Goal: Task Accomplishment & Management: Use online tool/utility

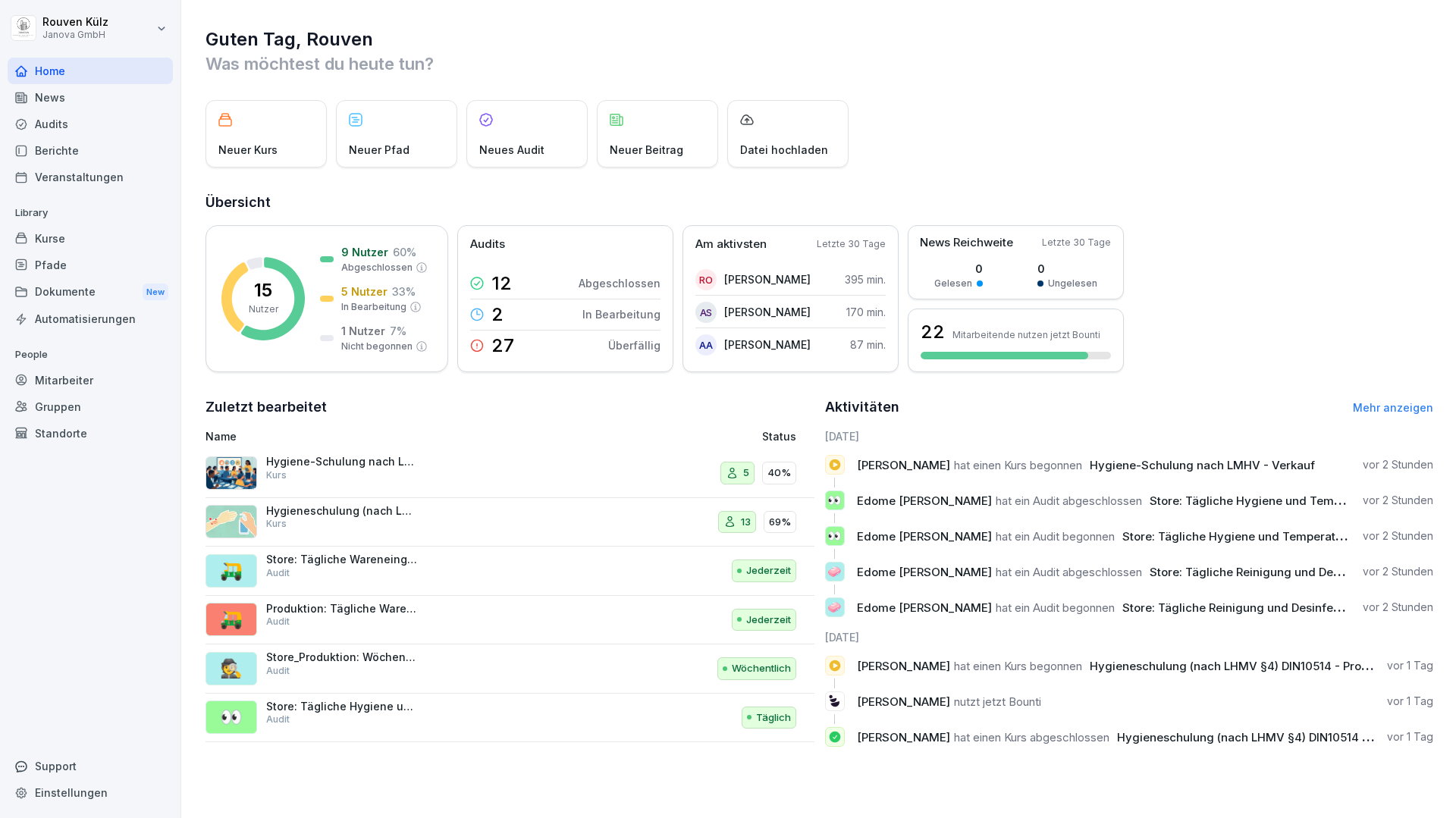
click at [94, 125] on div "Audits" at bounding box center [89, 123] width 165 height 27
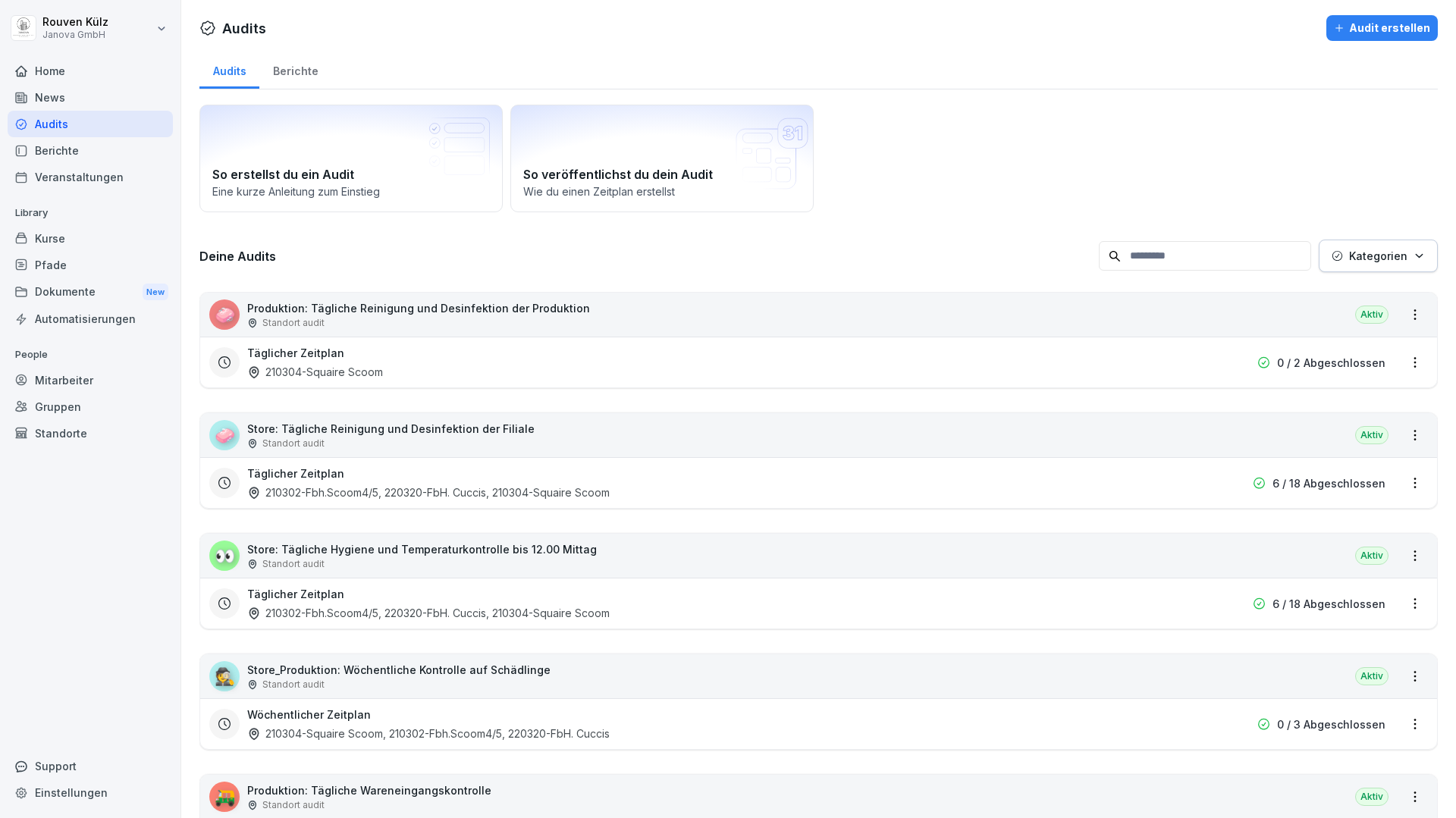
click at [92, 149] on div "Berichte" at bounding box center [89, 150] width 165 height 27
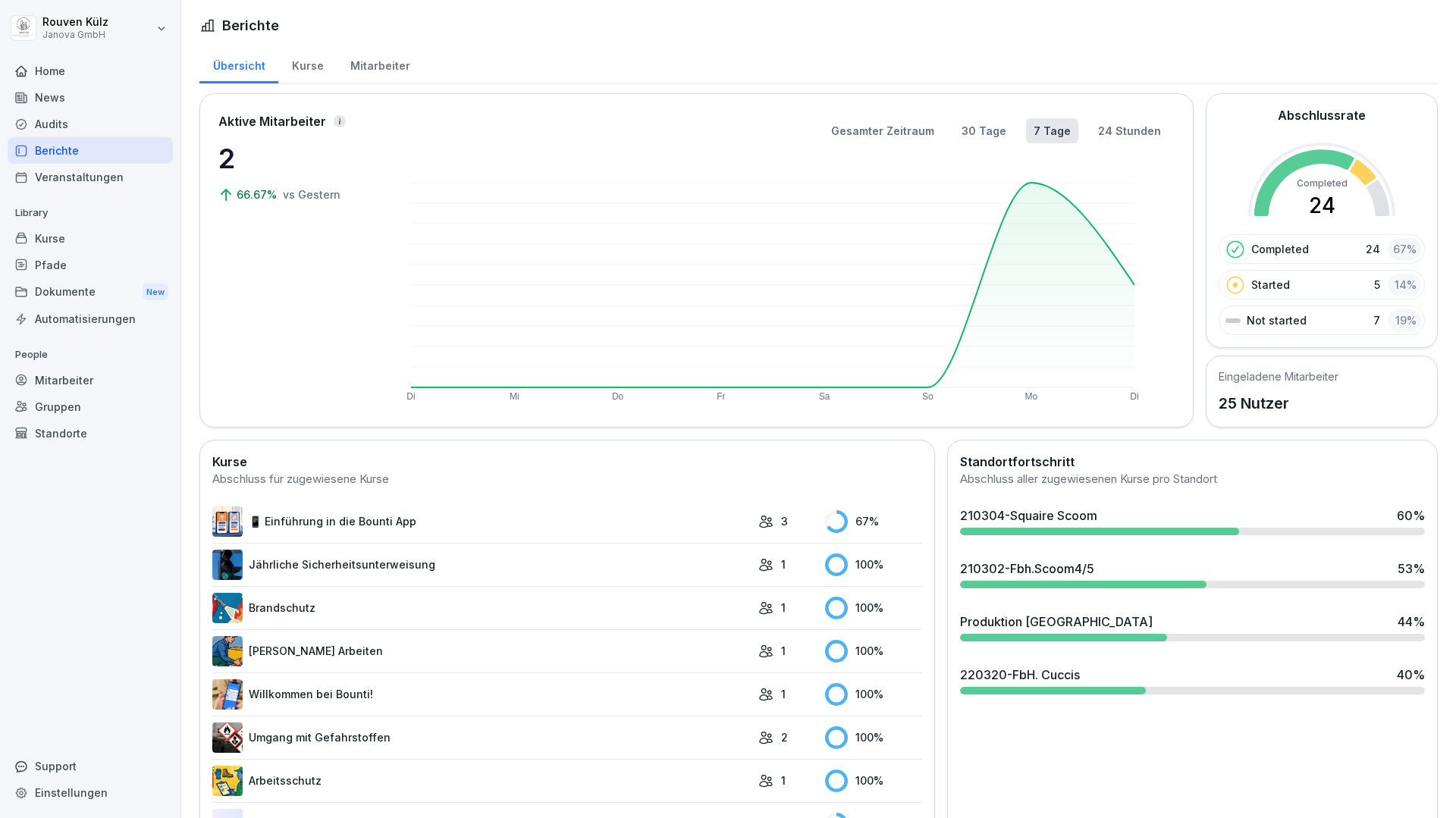
click at [297, 75] on div "Kurse" at bounding box center [307, 64] width 58 height 39
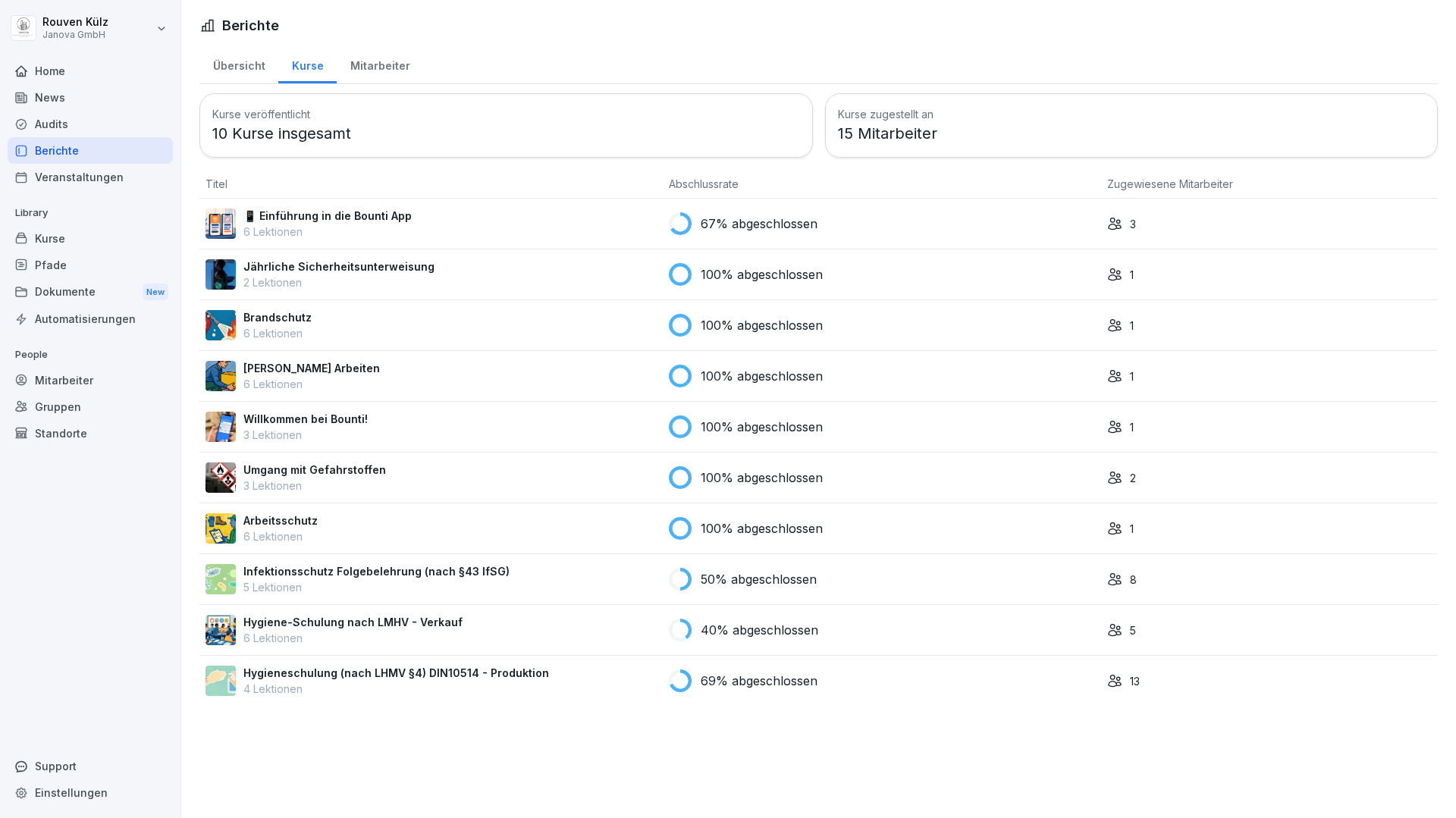
click at [510, 272] on div "Jährliche Sicherheitsunterweisung 2 Lektionen" at bounding box center [430, 275] width 451 height 32
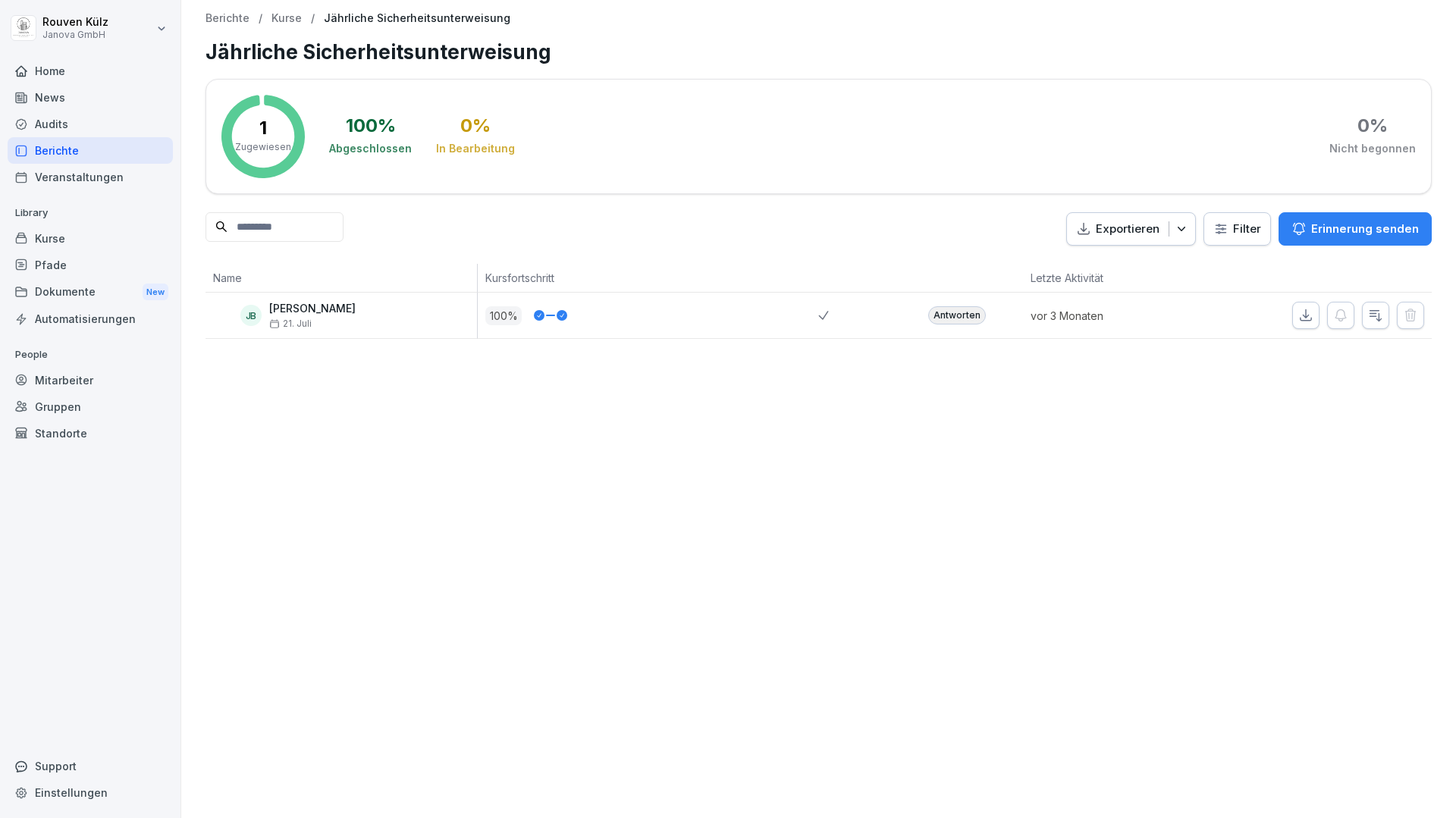
click at [100, 156] on div "Berichte" at bounding box center [89, 150] width 165 height 27
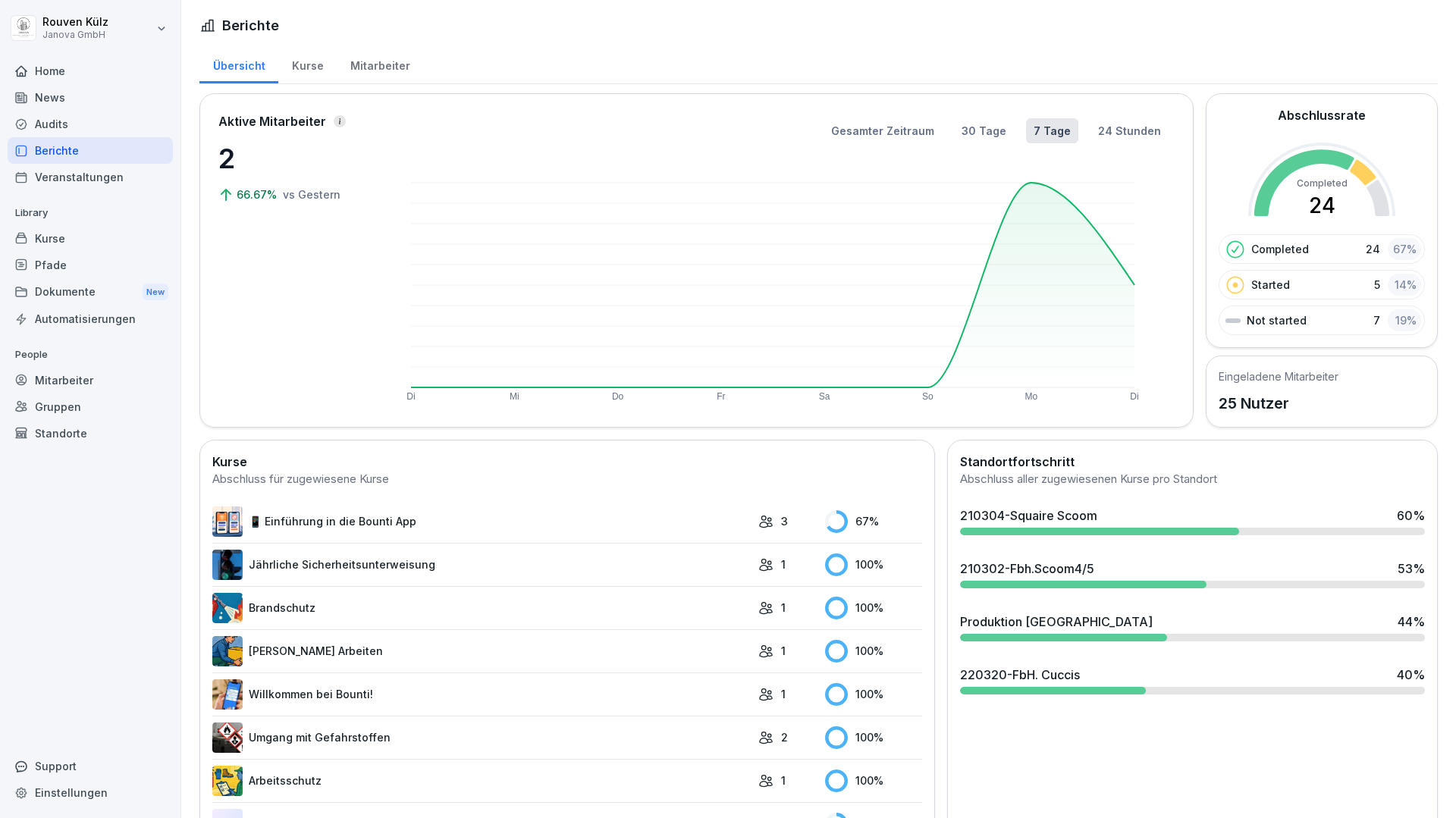
click at [75, 233] on div "Kurse" at bounding box center [89, 238] width 165 height 27
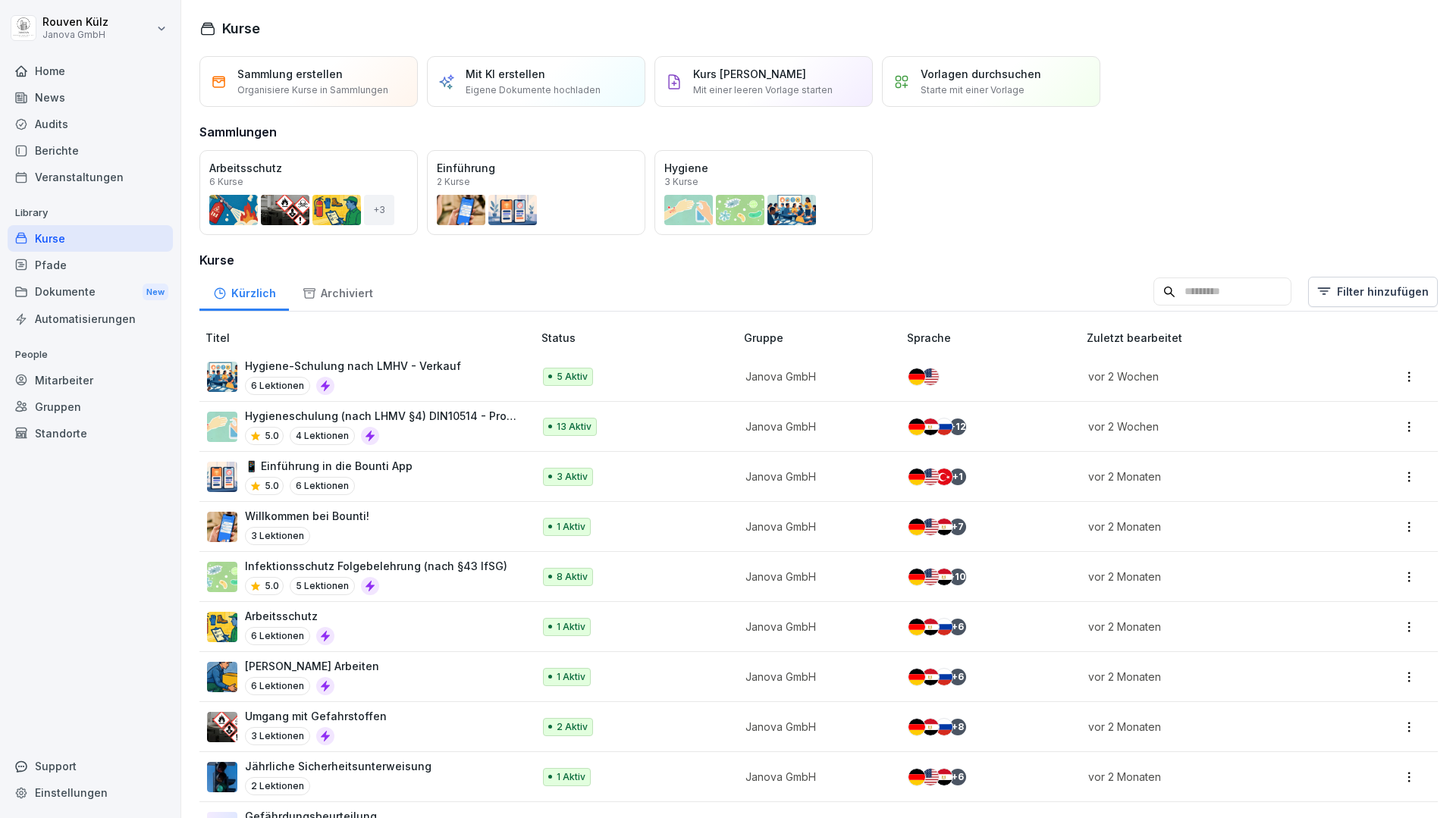
click at [0, 0] on div "Öffnen" at bounding box center [0, 0] width 0 height 0
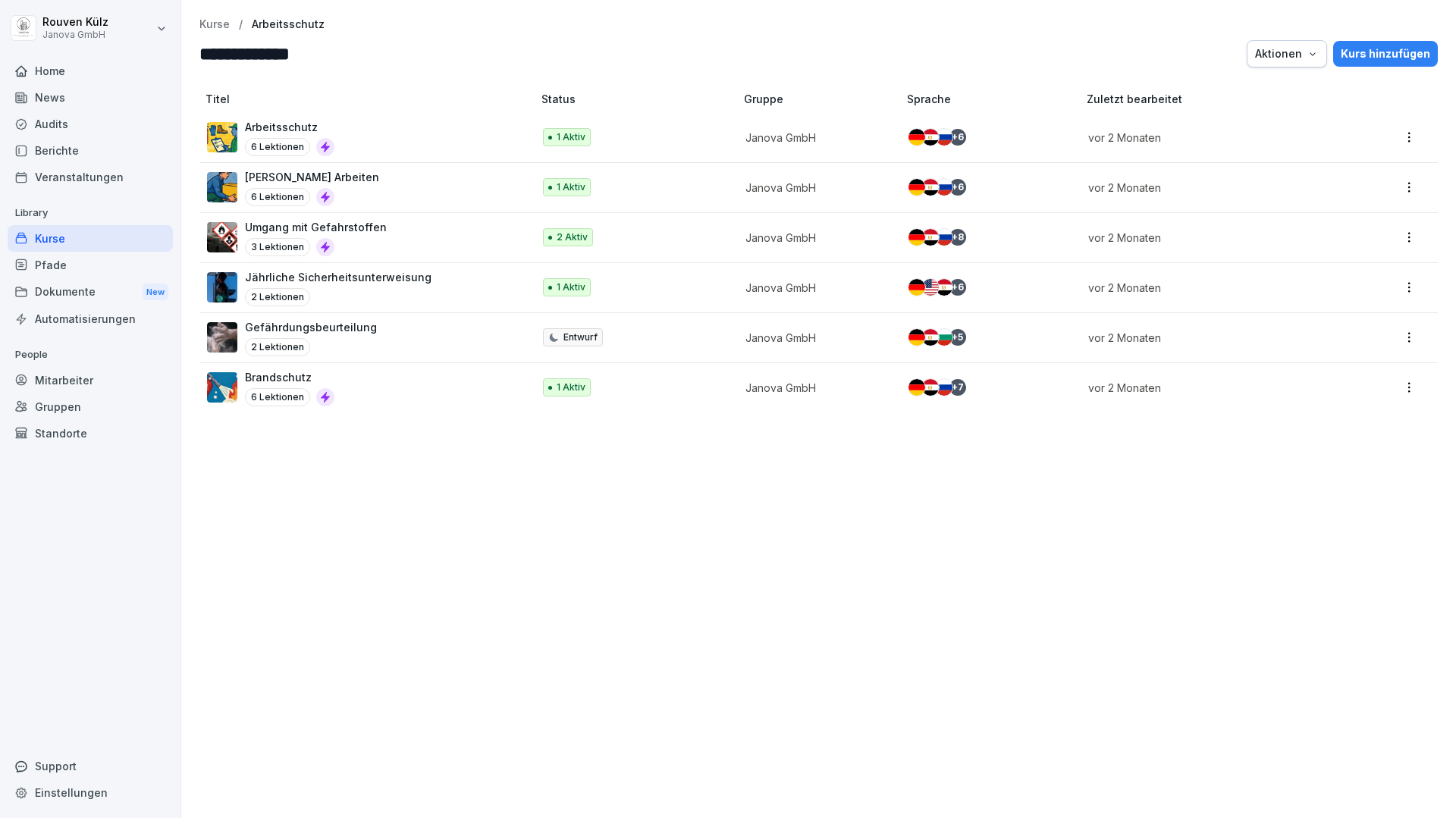
click at [420, 288] on div "2 Lektionen" at bounding box center [338, 298] width 186 height 18
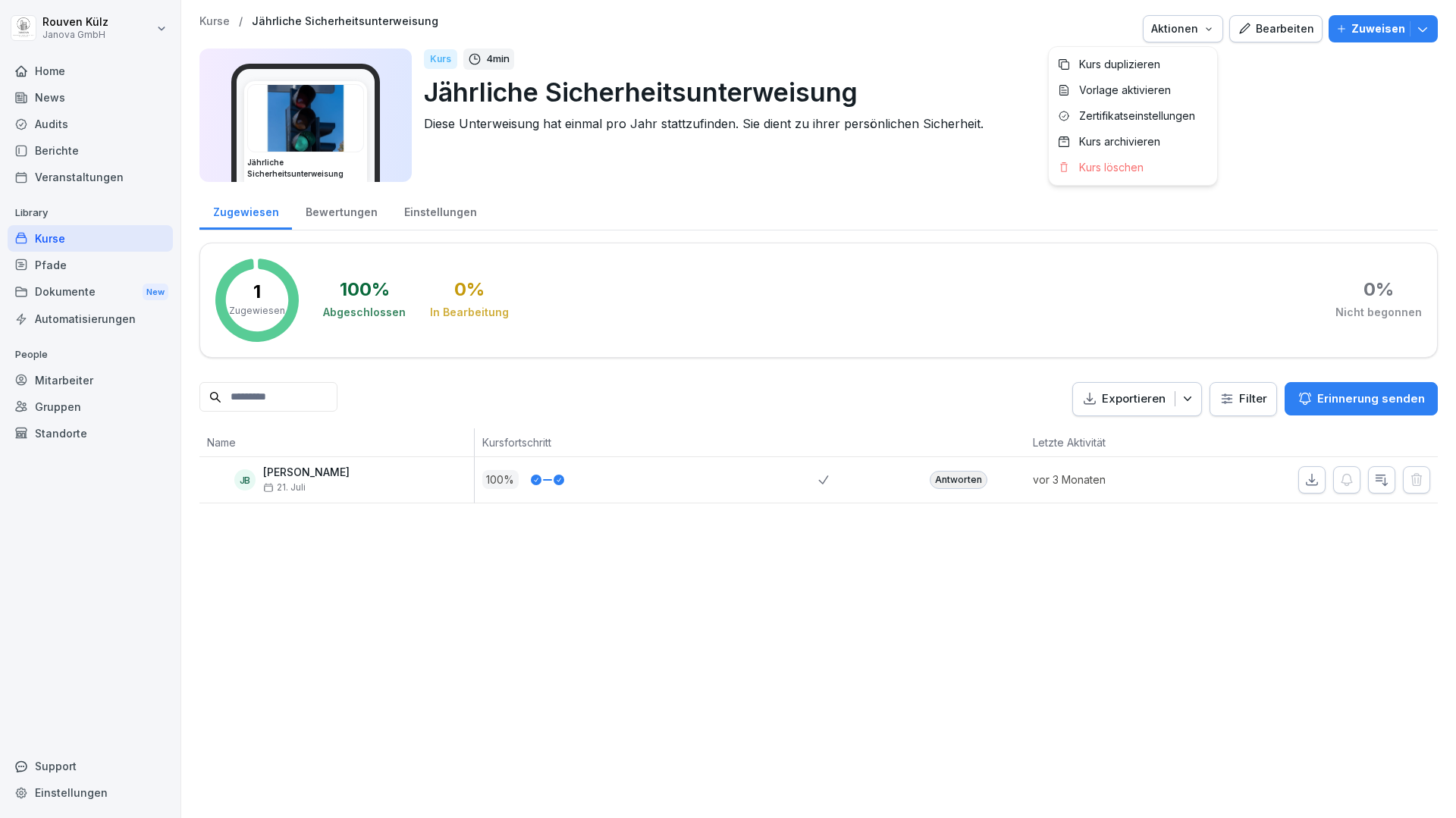
click at [1203, 32] on icon "button" at bounding box center [1208, 29] width 12 height 12
click at [1254, 33] on div "Bearbeiten" at bounding box center [1275, 29] width 76 height 17
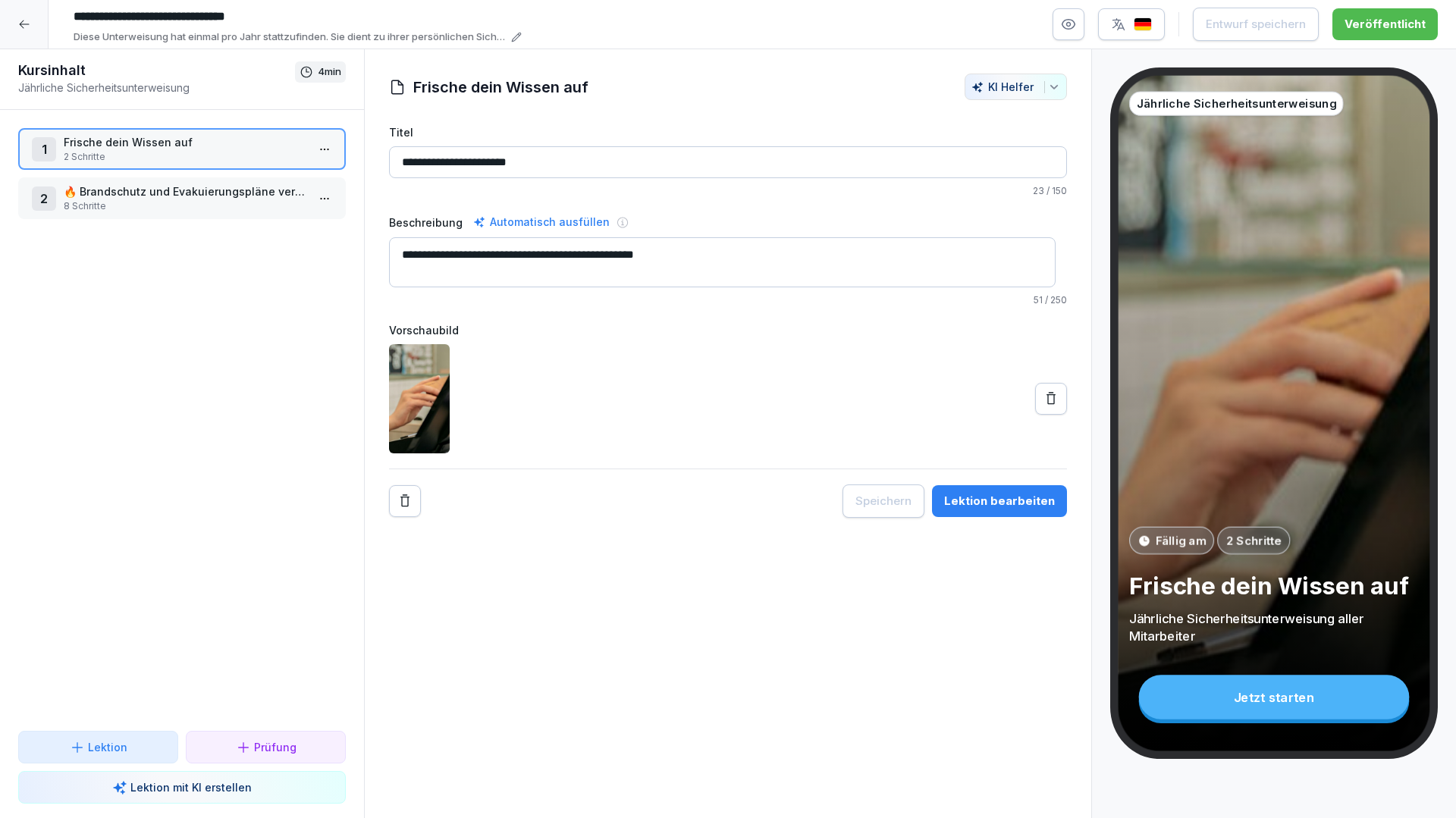
click at [260, 148] on p "Frische dein Wissen auf" at bounding box center [184, 142] width 242 height 16
click at [1245, 705] on div "Jetzt starten" at bounding box center [1274, 696] width 271 height 45
click at [127, 194] on p "🔥 Brandschutz und Evakuierungspläne verstehen" at bounding box center [184, 191] width 242 height 16
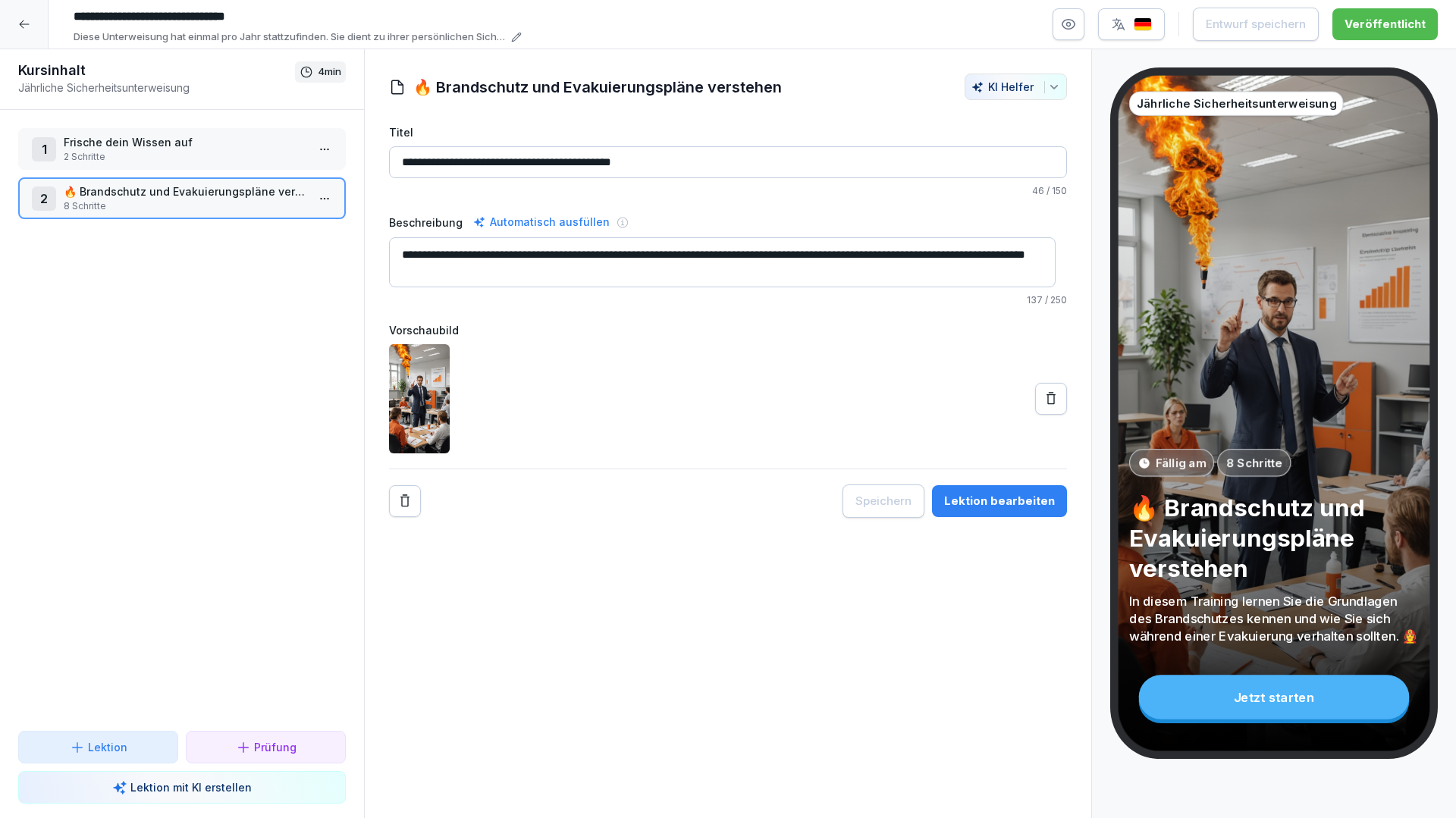
click at [207, 147] on p "Frische dein Wissen auf" at bounding box center [184, 142] width 242 height 16
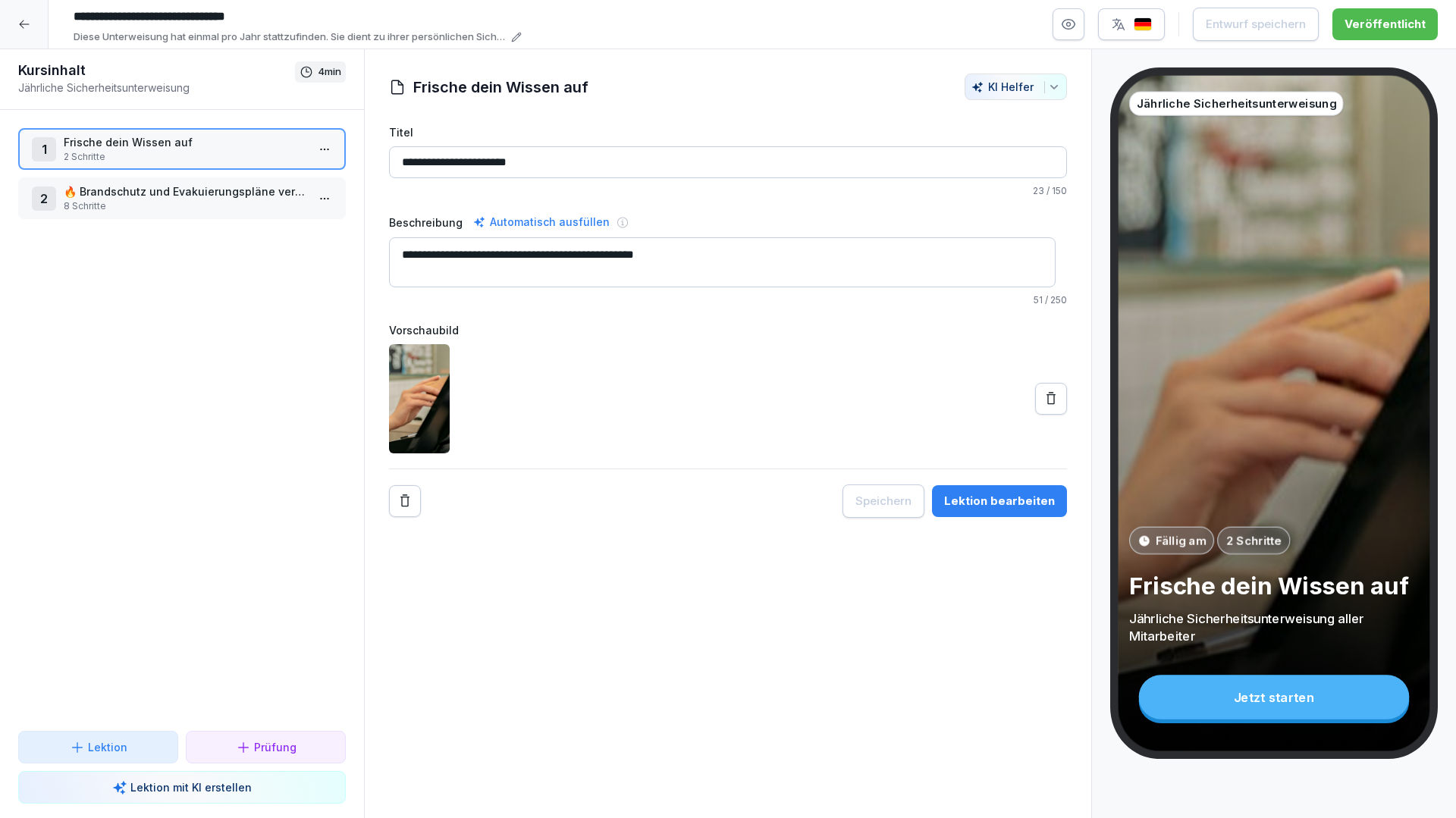
click at [621, 322] on label "Vorschaubild" at bounding box center [727, 330] width 677 height 16
click at [588, 313] on div "**********" at bounding box center [727, 321] width 677 height 393
click at [169, 213] on div "2 🔥 Brandschutz und Evakuierungspläne verstehen 8 Schritte" at bounding box center [182, 198] width 327 height 41
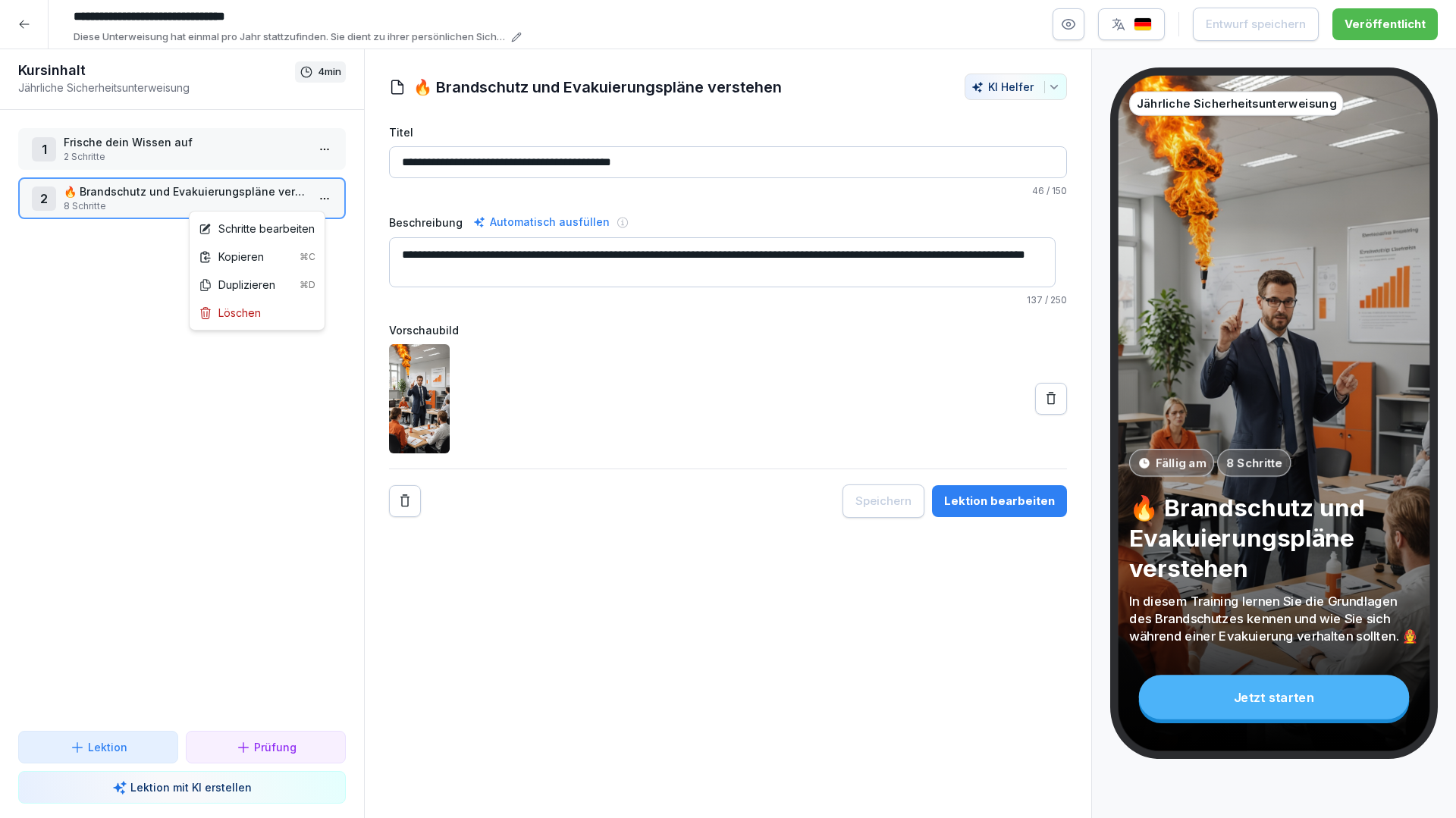
click at [310, 195] on html "**********" at bounding box center [728, 409] width 1456 height 818
click at [313, 156] on html "**********" at bounding box center [728, 409] width 1456 height 818
click at [313, 154] on html "**********" at bounding box center [728, 409] width 1456 height 818
click at [1307, 694] on div "Jetzt starten" at bounding box center [1274, 696] width 271 height 45
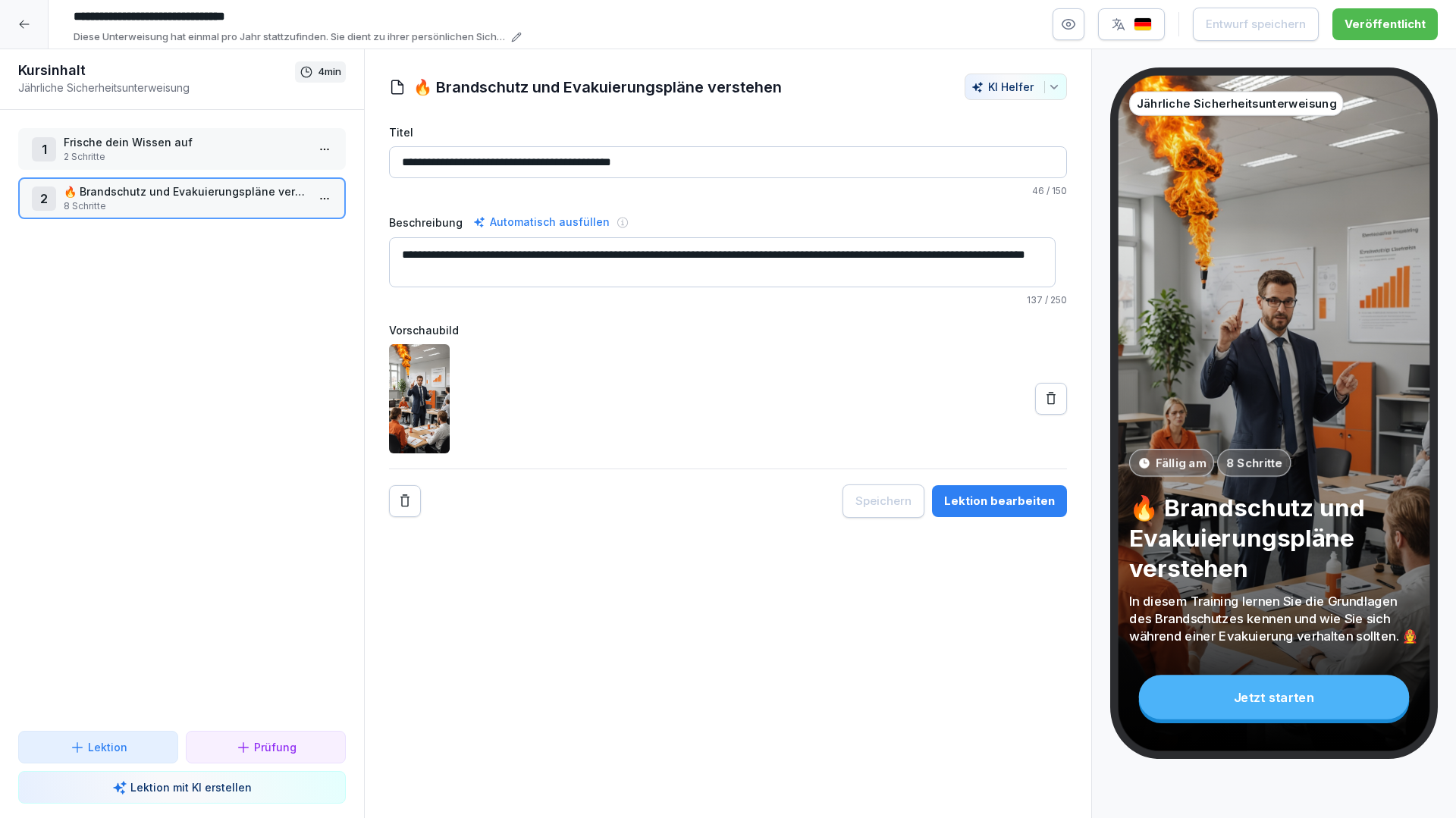
click at [1074, 17] on icon "button" at bounding box center [1068, 24] width 15 height 15
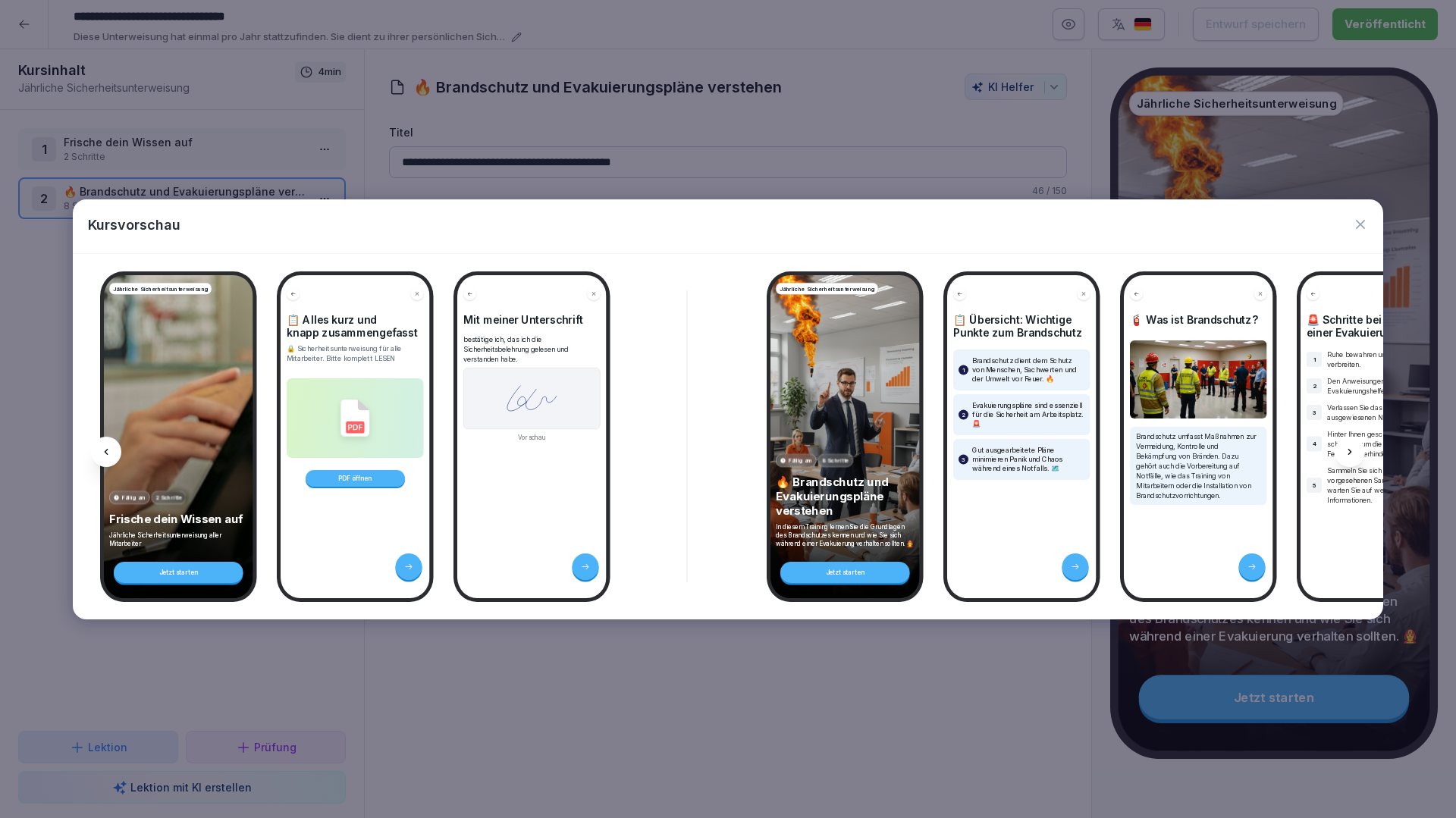
click at [179, 411] on div "Jährliche Sicherheitsunterweisung Fällig am 2 Schritte Frische dein Wissen auf …" at bounding box center [179, 437] width 149 height 322
click at [1356, 228] on icon "button" at bounding box center [1360, 224] width 15 height 15
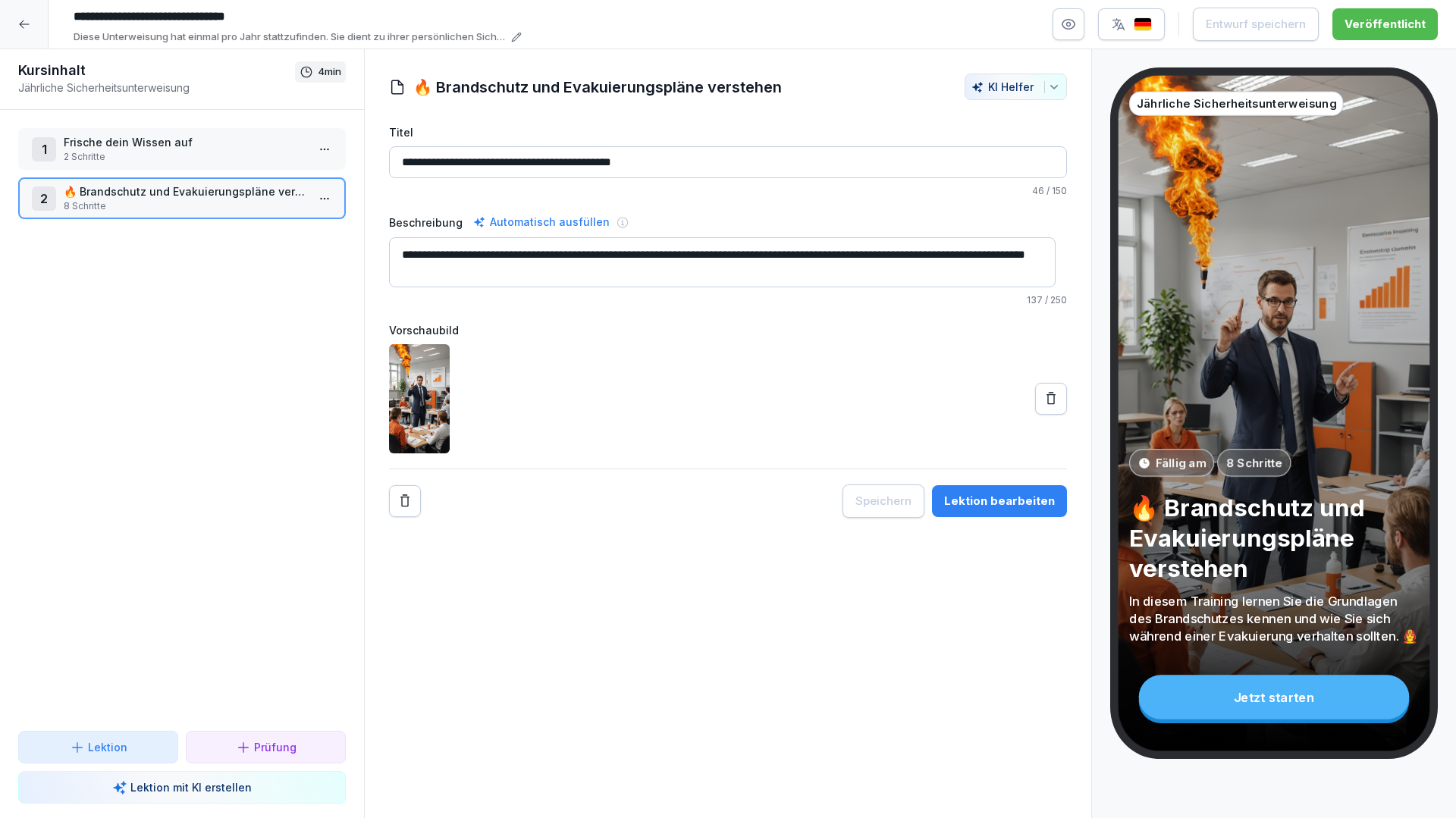
click at [1289, 698] on div "Jetzt starten" at bounding box center [1274, 696] width 271 height 45
click at [1038, 498] on div "Lektion bearbeiten" at bounding box center [999, 501] width 111 height 17
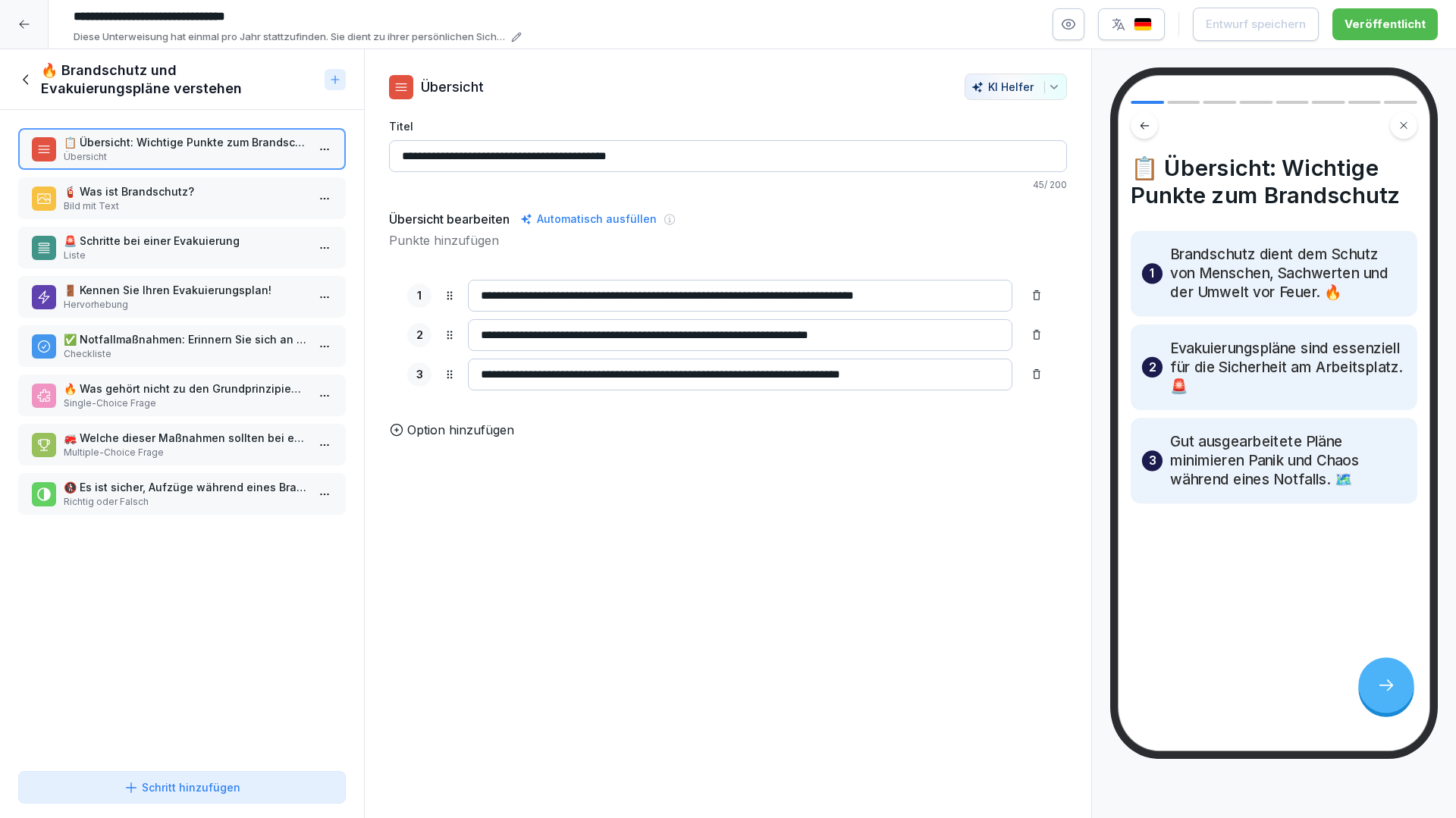
click at [127, 81] on h1 "🔥 Brandschutz und Evakuierungspläne verstehen" at bounding box center [179, 79] width 277 height 36
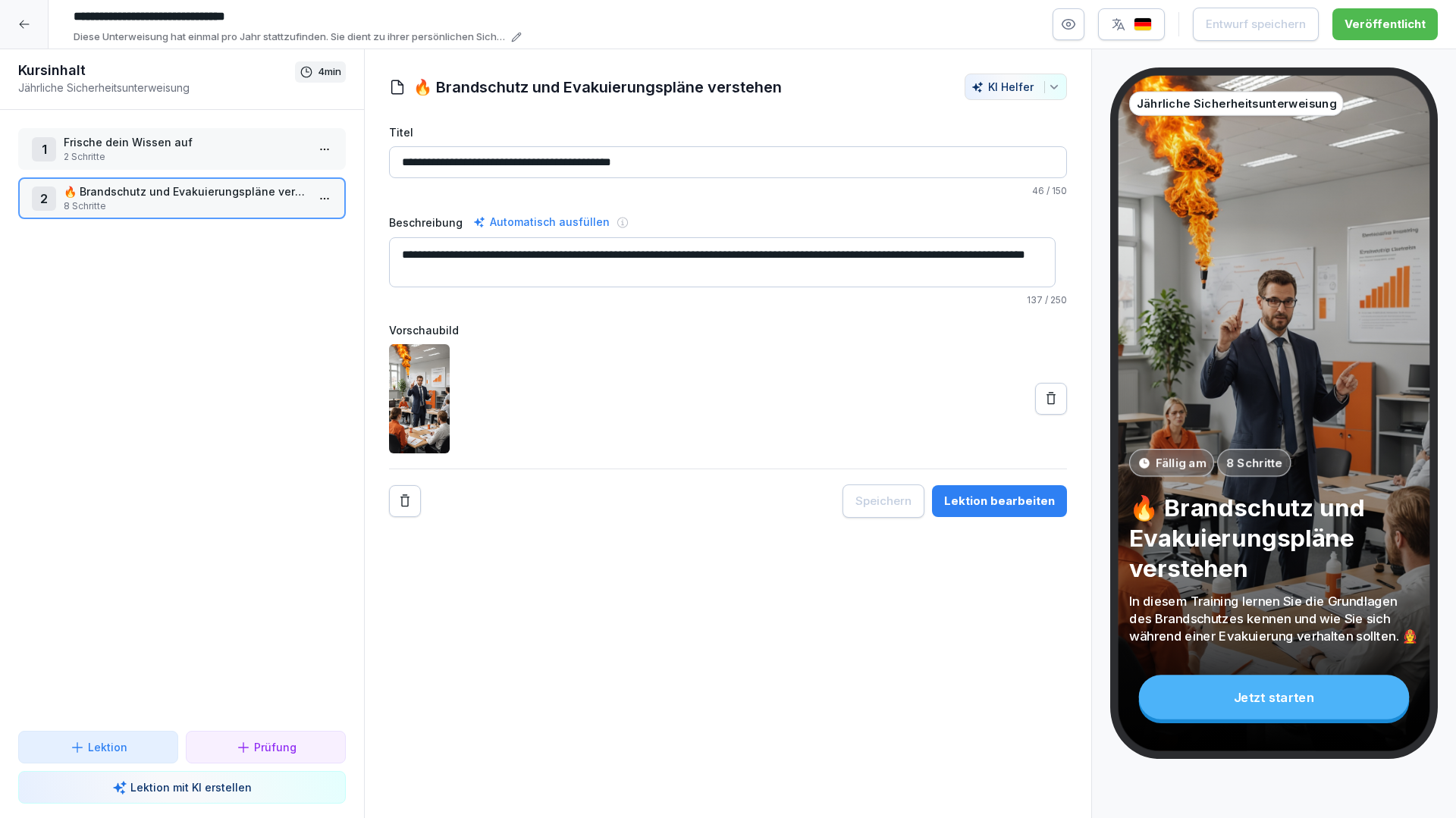
click at [165, 152] on p "2 Schritte" at bounding box center [184, 157] width 242 height 14
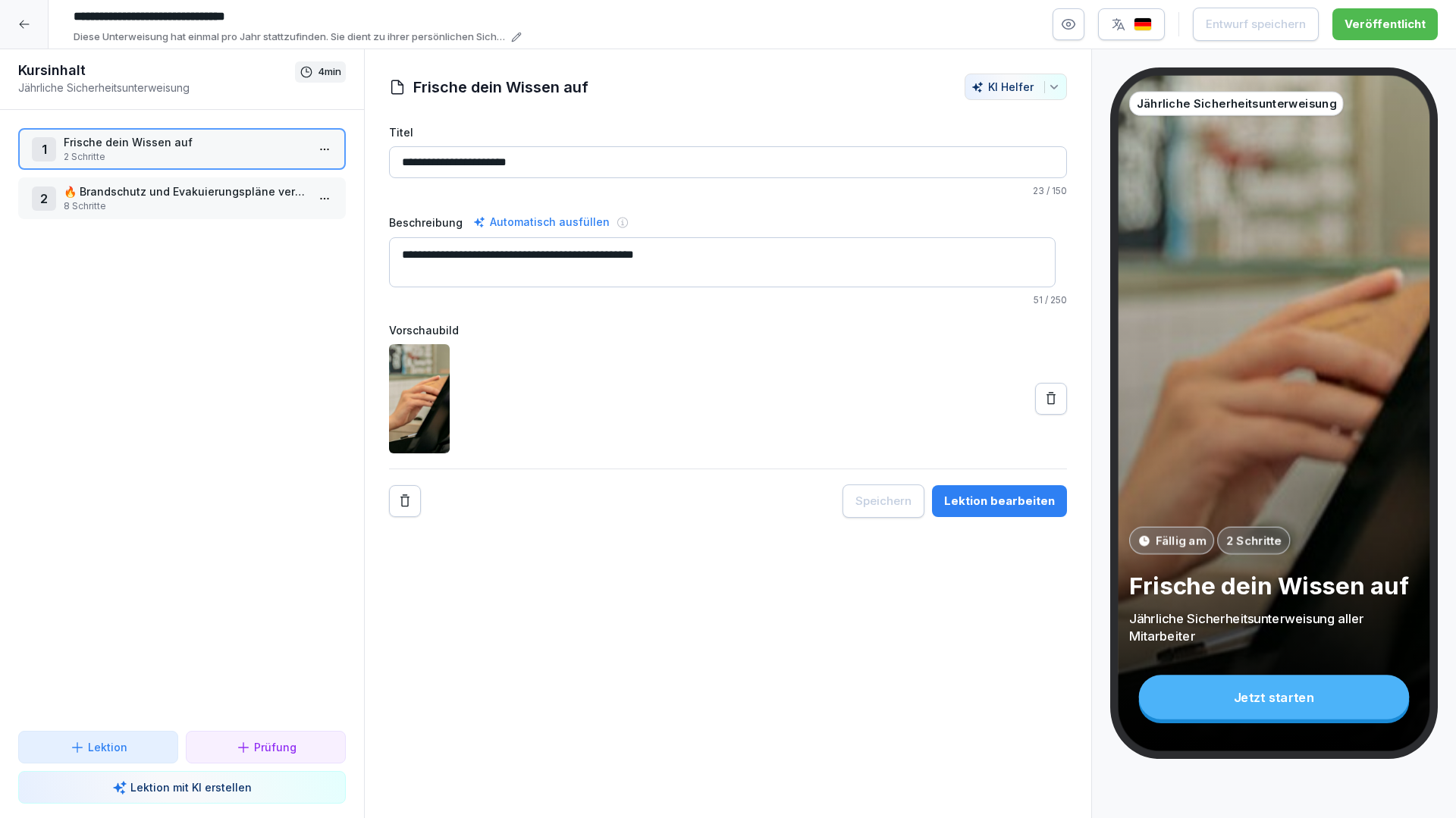
click at [1007, 507] on div "Lektion bearbeiten" at bounding box center [999, 501] width 111 height 17
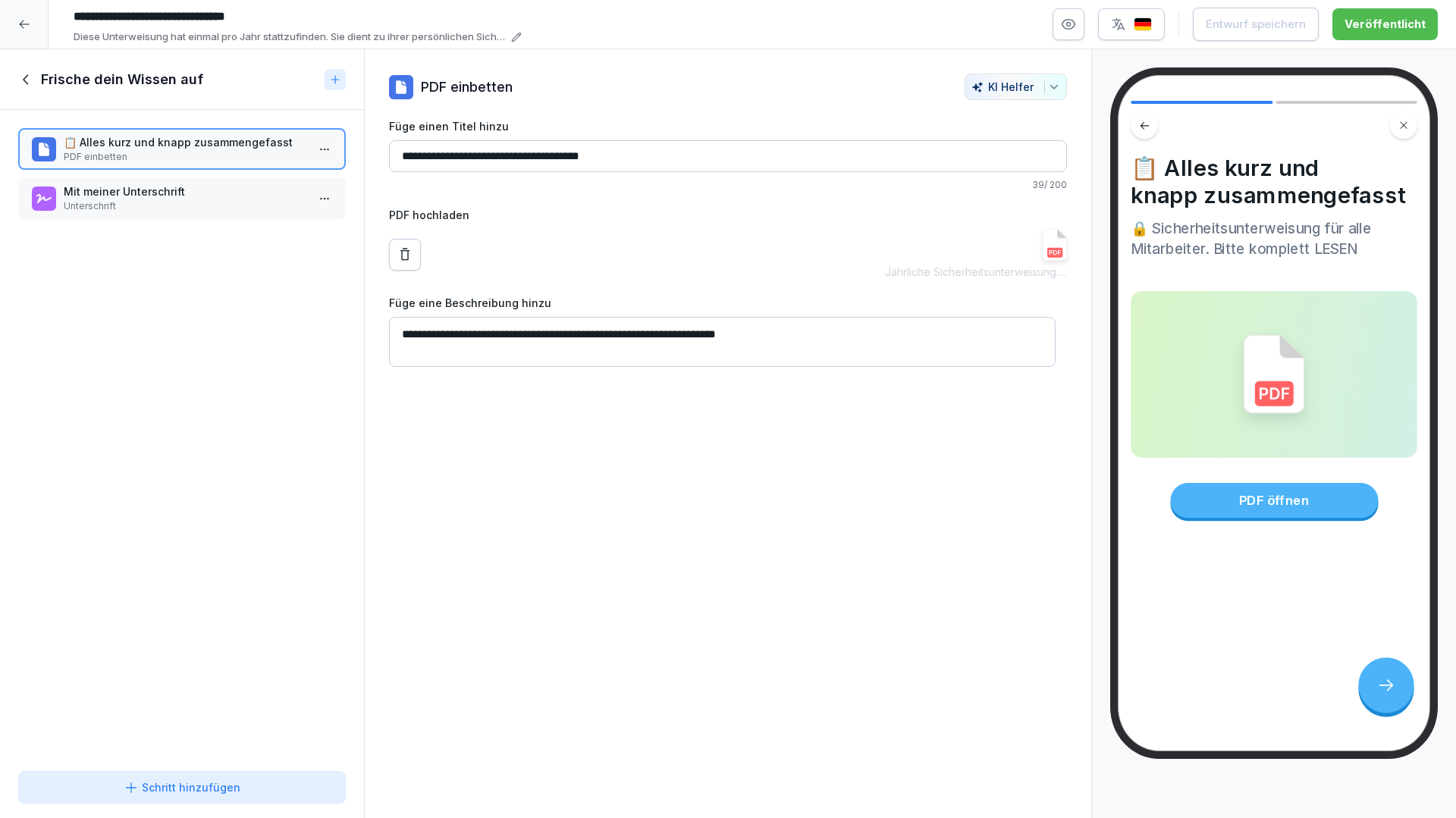
click at [1047, 253] on img at bounding box center [1054, 244] width 24 height 32
click at [212, 205] on p "Unterschrift" at bounding box center [184, 205] width 242 height 14
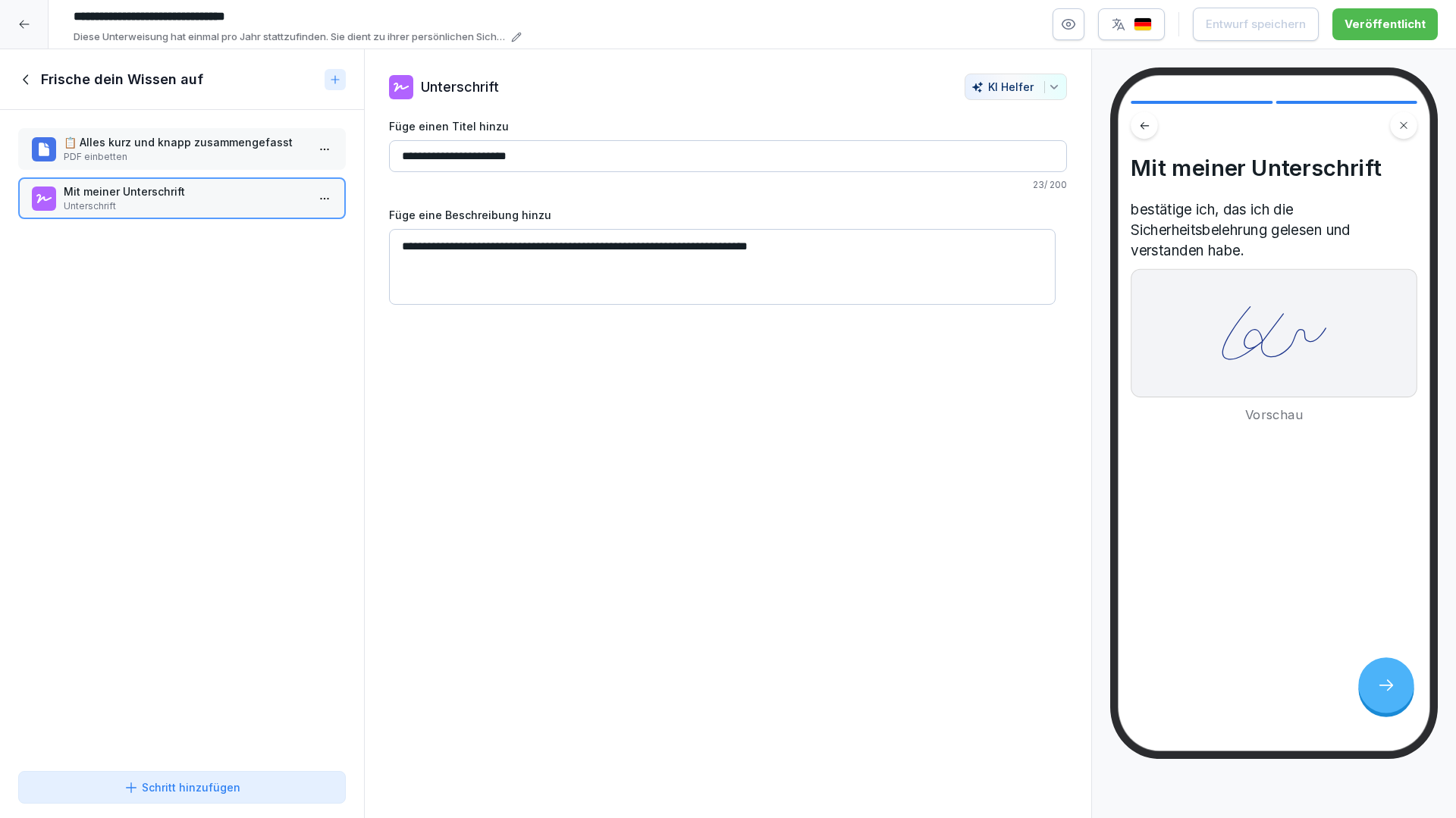
click at [897, 438] on div "**********" at bounding box center [728, 433] width 728 height 769
click at [32, 82] on icon at bounding box center [27, 79] width 17 height 17
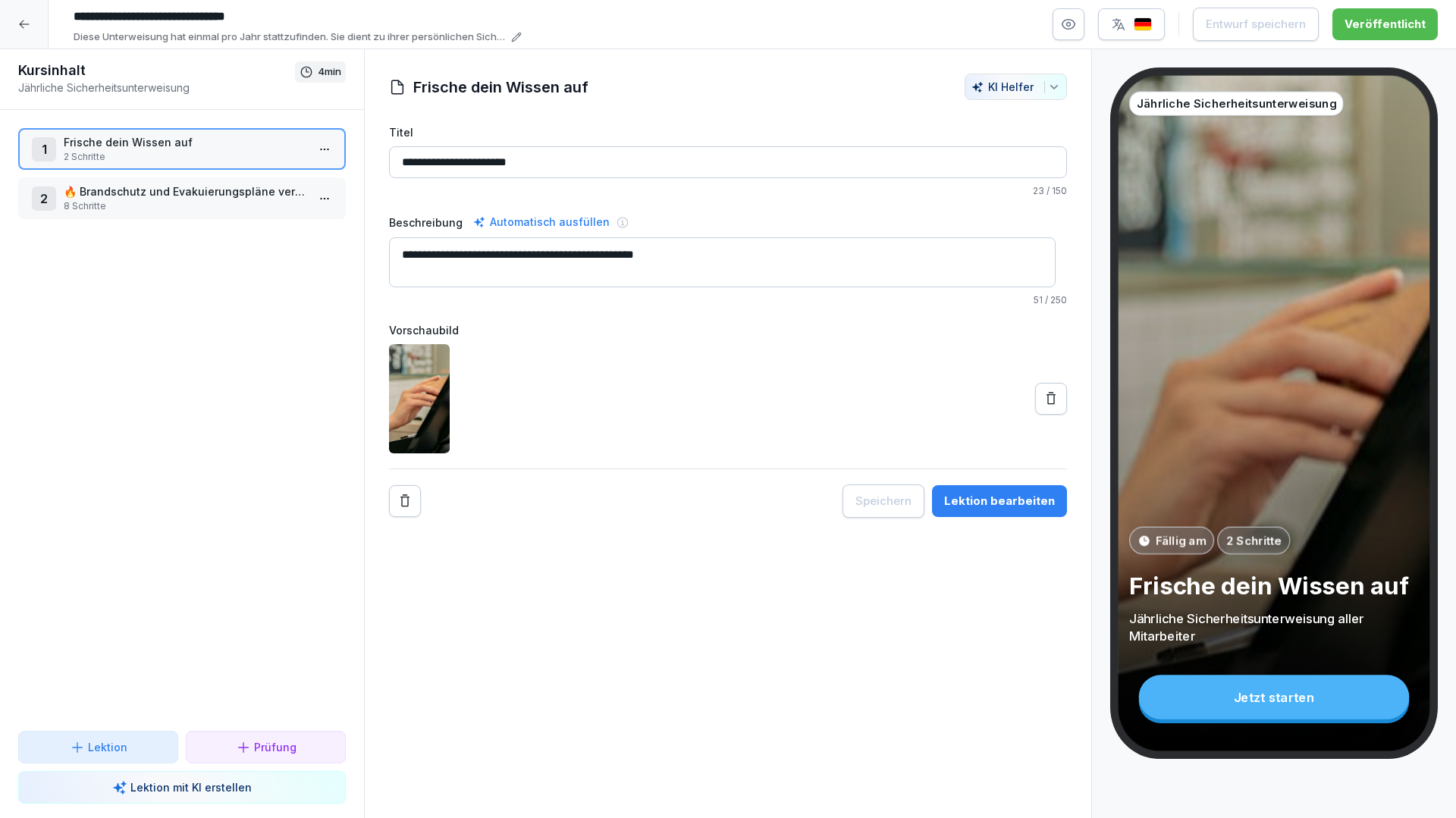
click at [180, 196] on p "🔥 Brandschutz und Evakuierungspläne verstehen" at bounding box center [184, 191] width 242 height 16
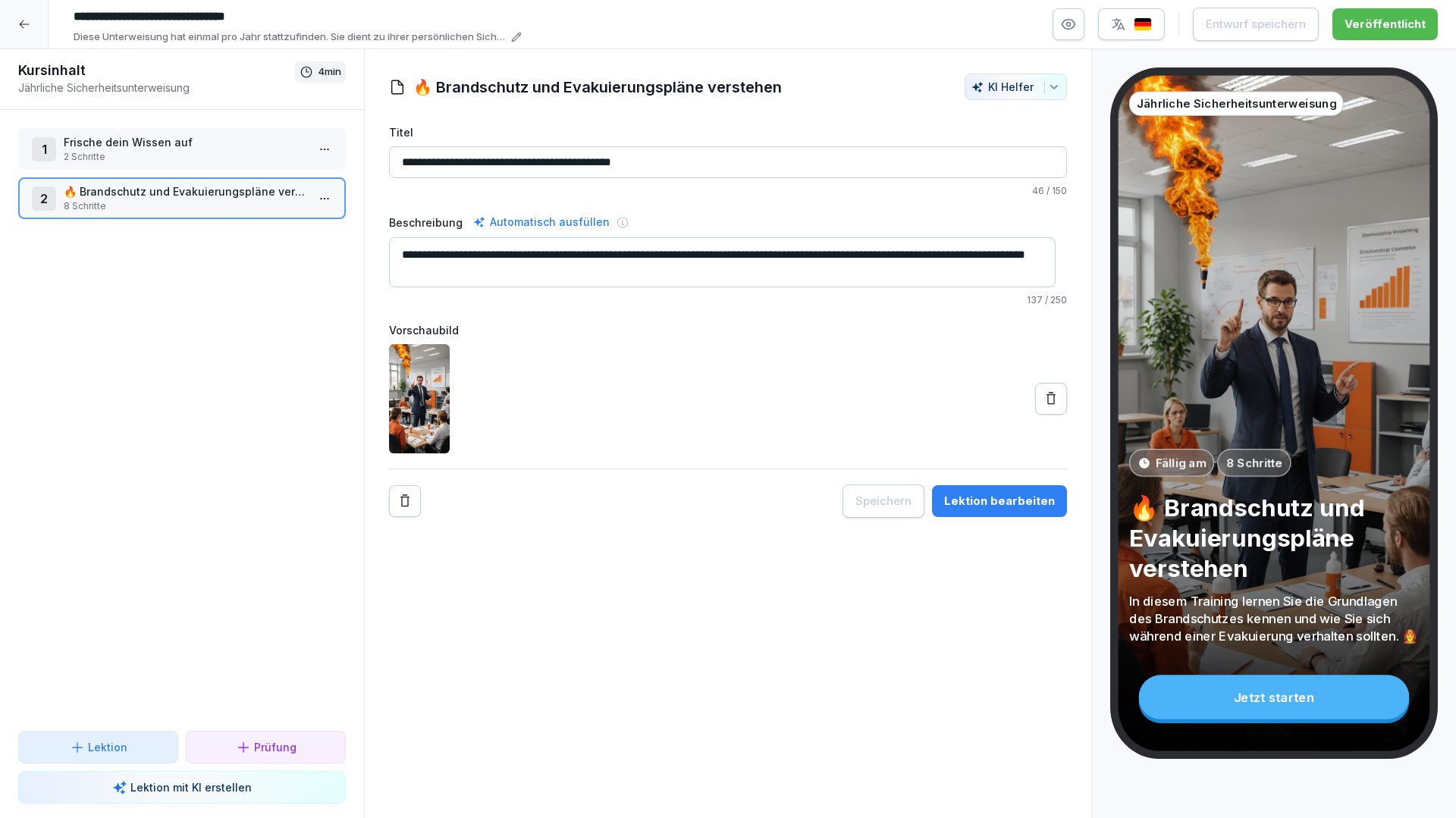
click at [1033, 489] on button "Lektion bearbeiten" at bounding box center [999, 501] width 135 height 32
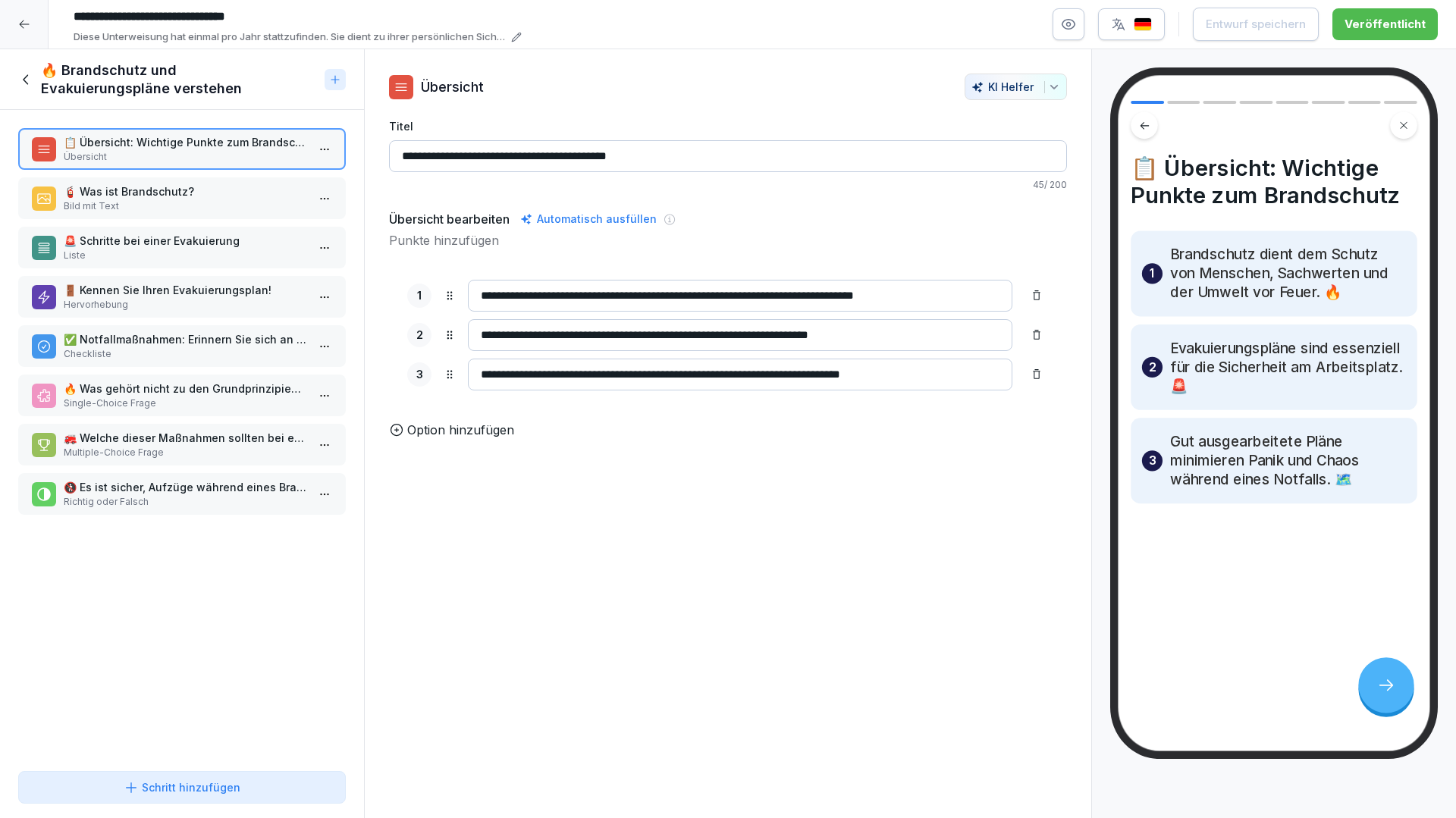
click at [173, 193] on p "🧯 Was ist Brandschutz?" at bounding box center [184, 191] width 242 height 16
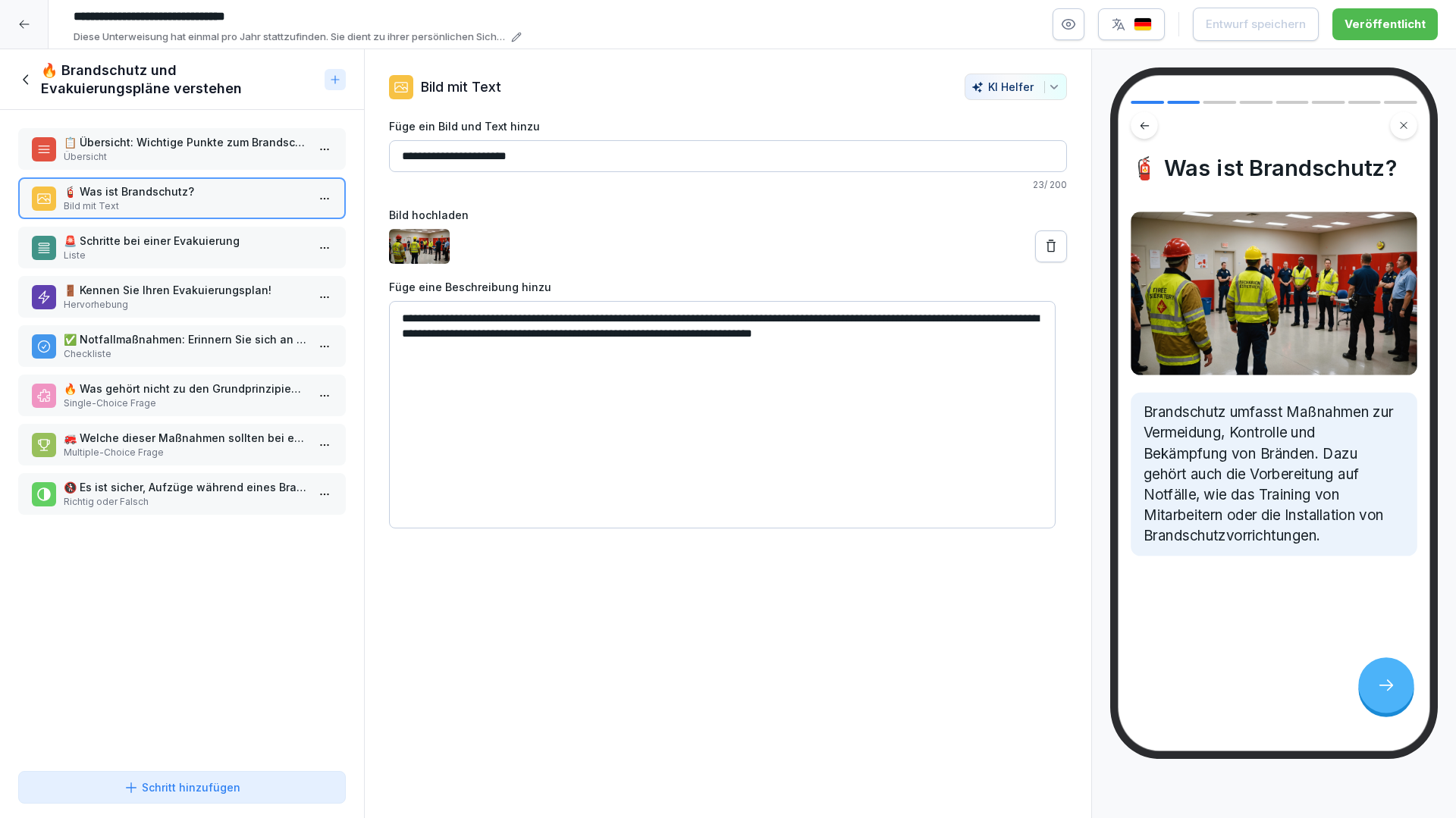
click at [199, 240] on p "🚨 Schritte bei einer Evakuierung" at bounding box center [184, 240] width 242 height 16
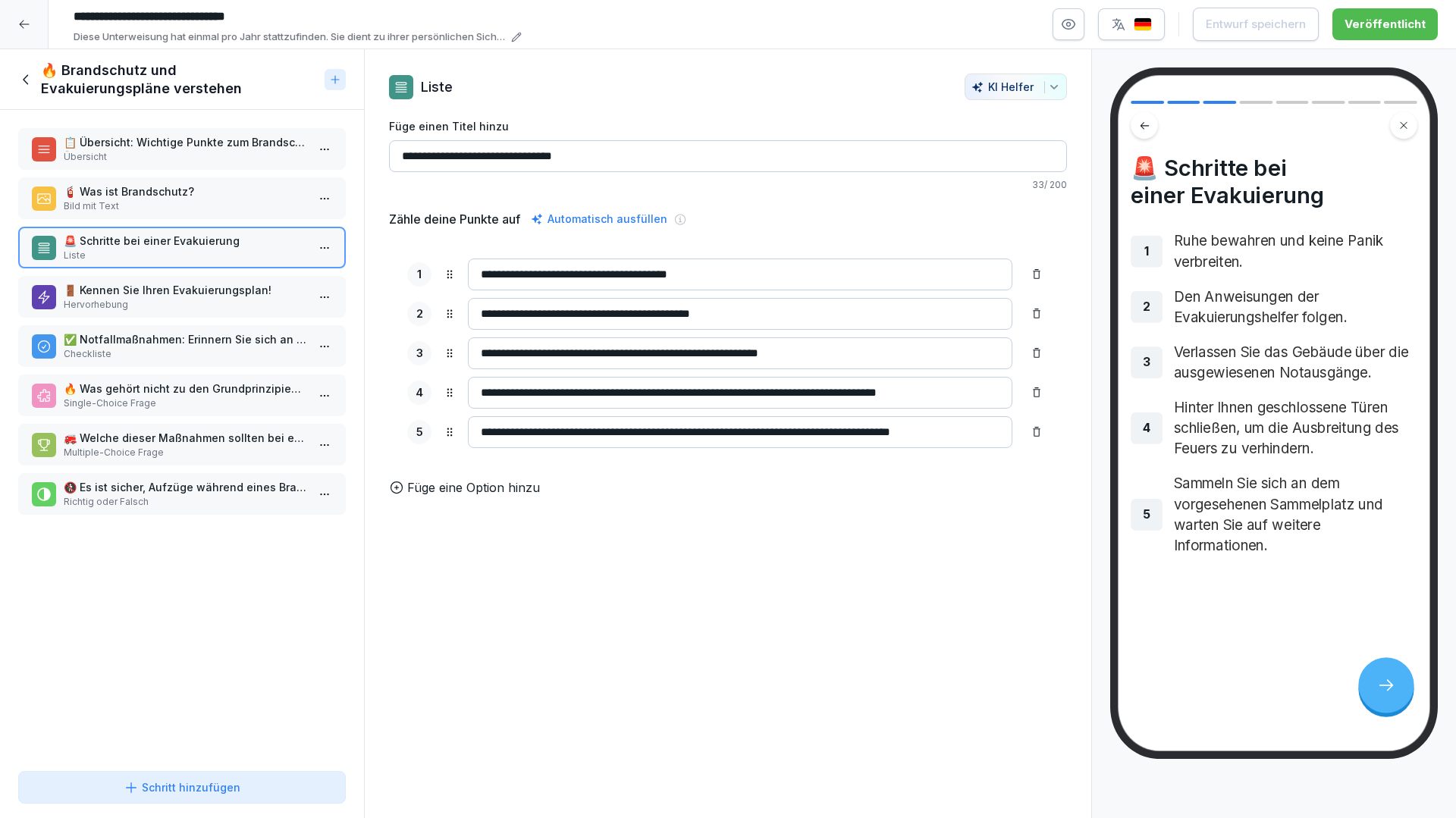
click at [204, 291] on p "🚪 Kennen Sie Ihren Evakuierungsplan!" at bounding box center [184, 289] width 242 height 16
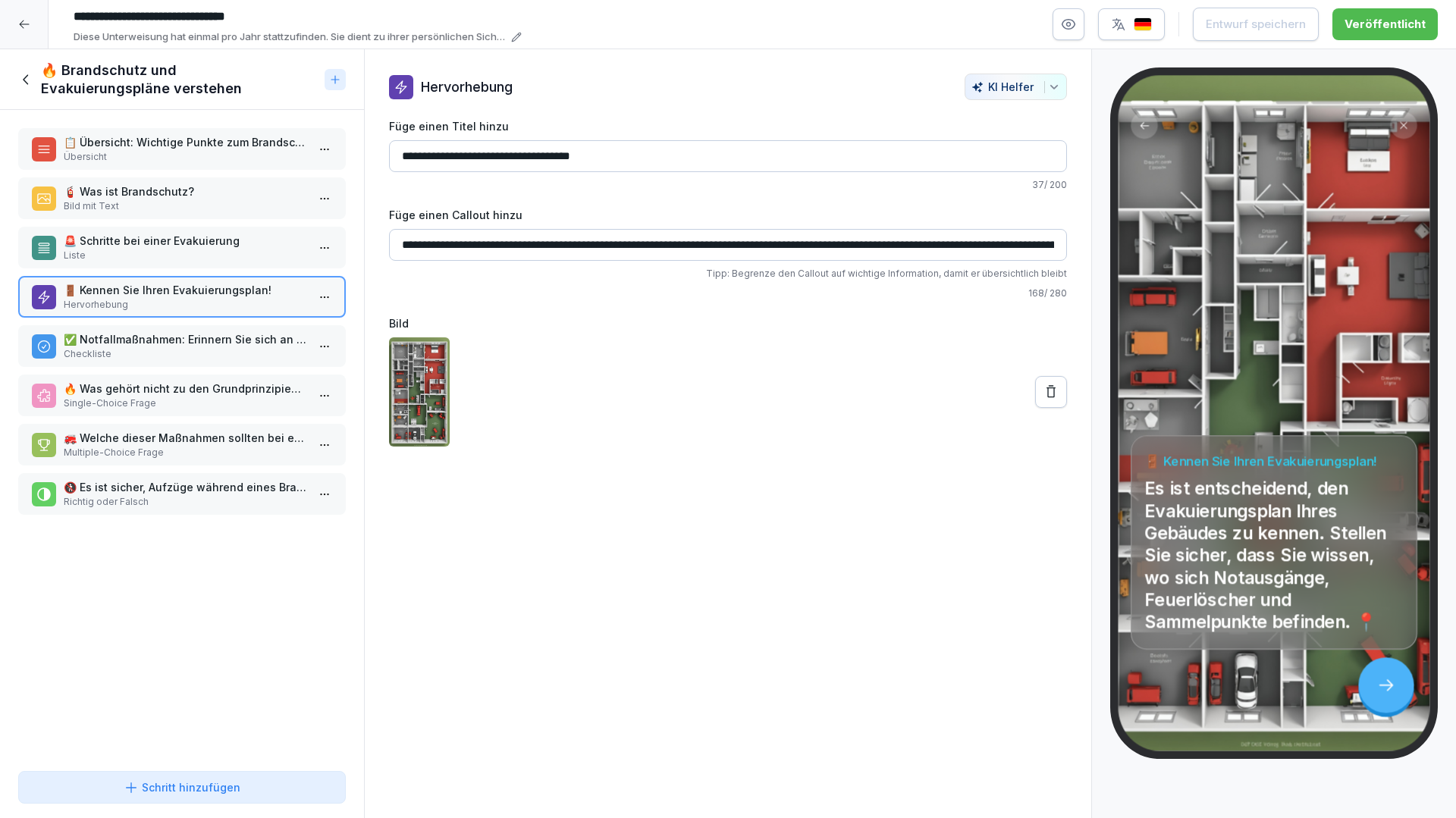
click at [213, 338] on p "✅ Notfallmaßnahmen: Erinnern Sie sich an diese Punkte" at bounding box center [184, 339] width 242 height 16
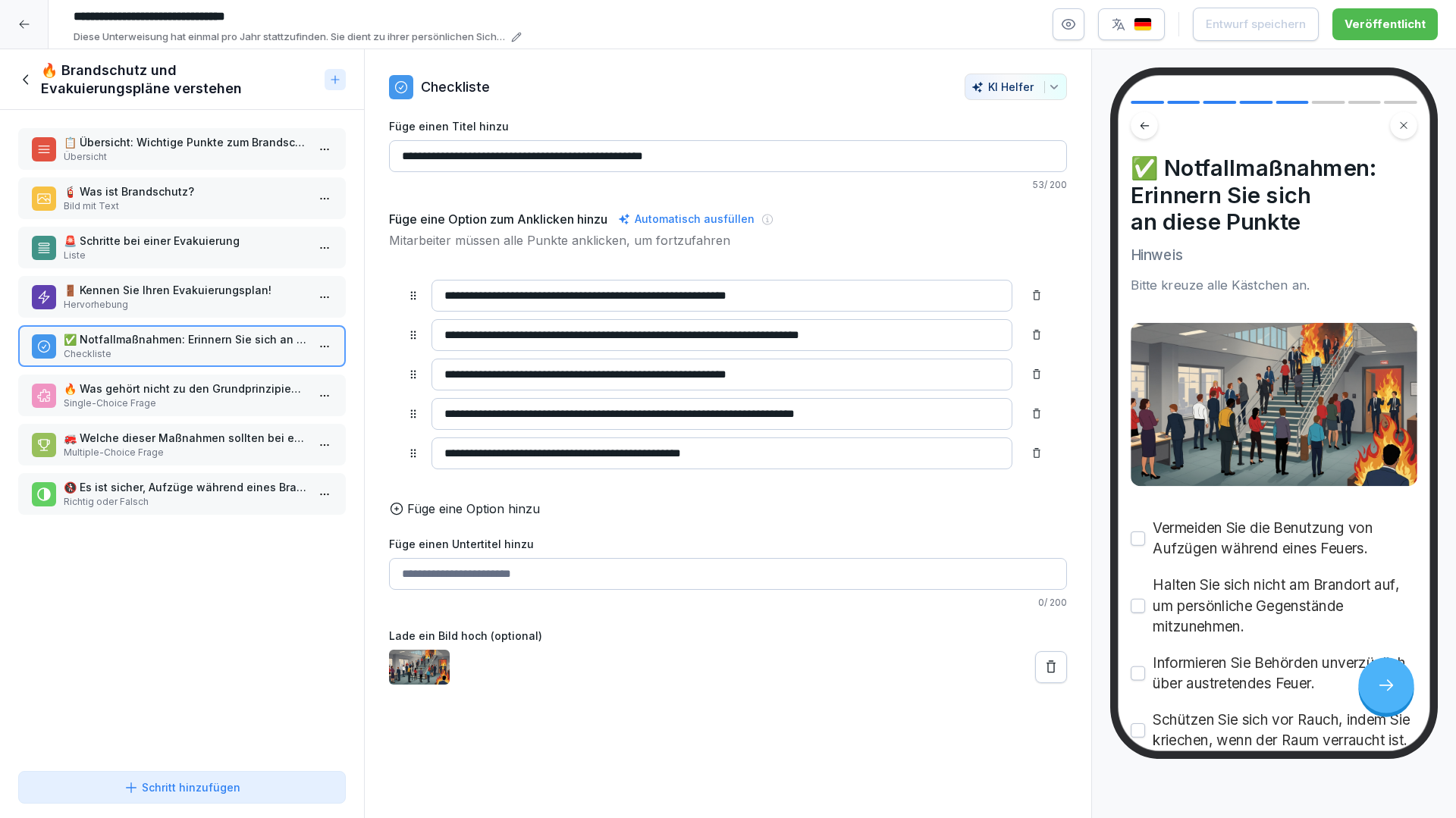
click at [209, 391] on p "🔥 Was gehört nicht zu den Grundprinzipien des Brandschutzes?" at bounding box center [184, 388] width 242 height 16
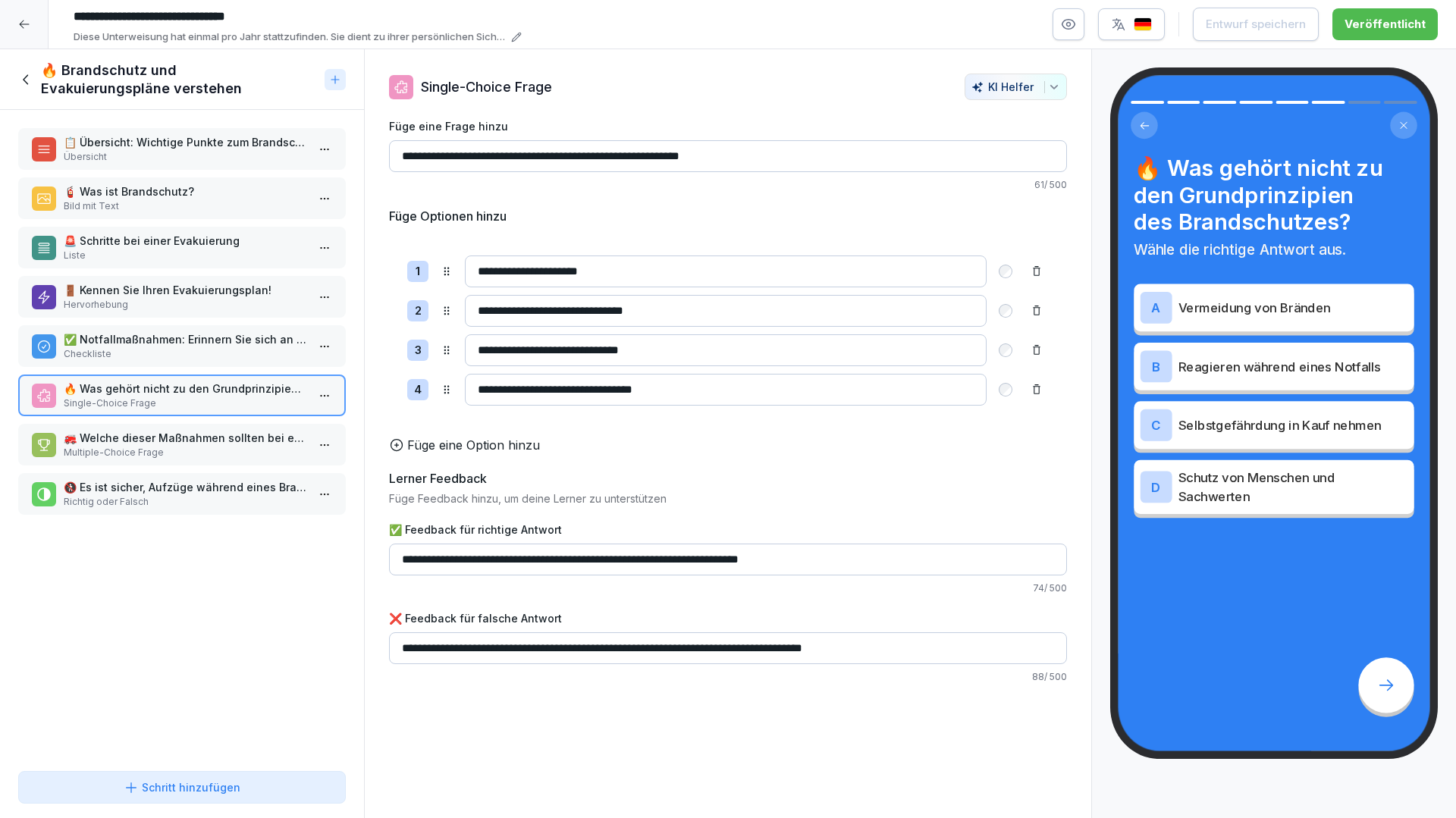
click at [214, 452] on p "Multiple-Choice Frage" at bounding box center [184, 452] width 242 height 14
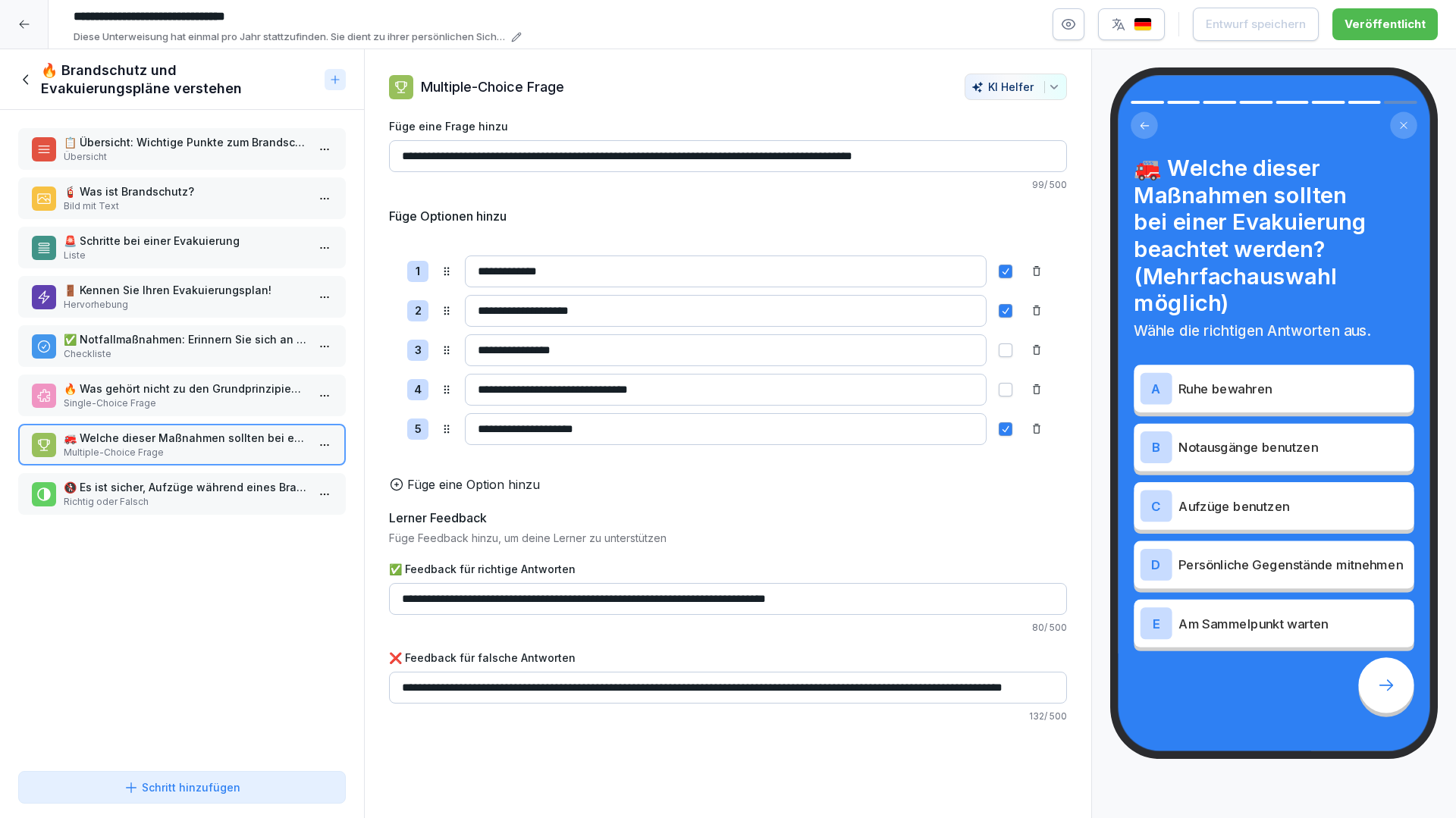
click at [216, 489] on p "🚷 Es ist sicher, Aufzüge während eines Brands zu benutzen." at bounding box center [184, 486] width 242 height 16
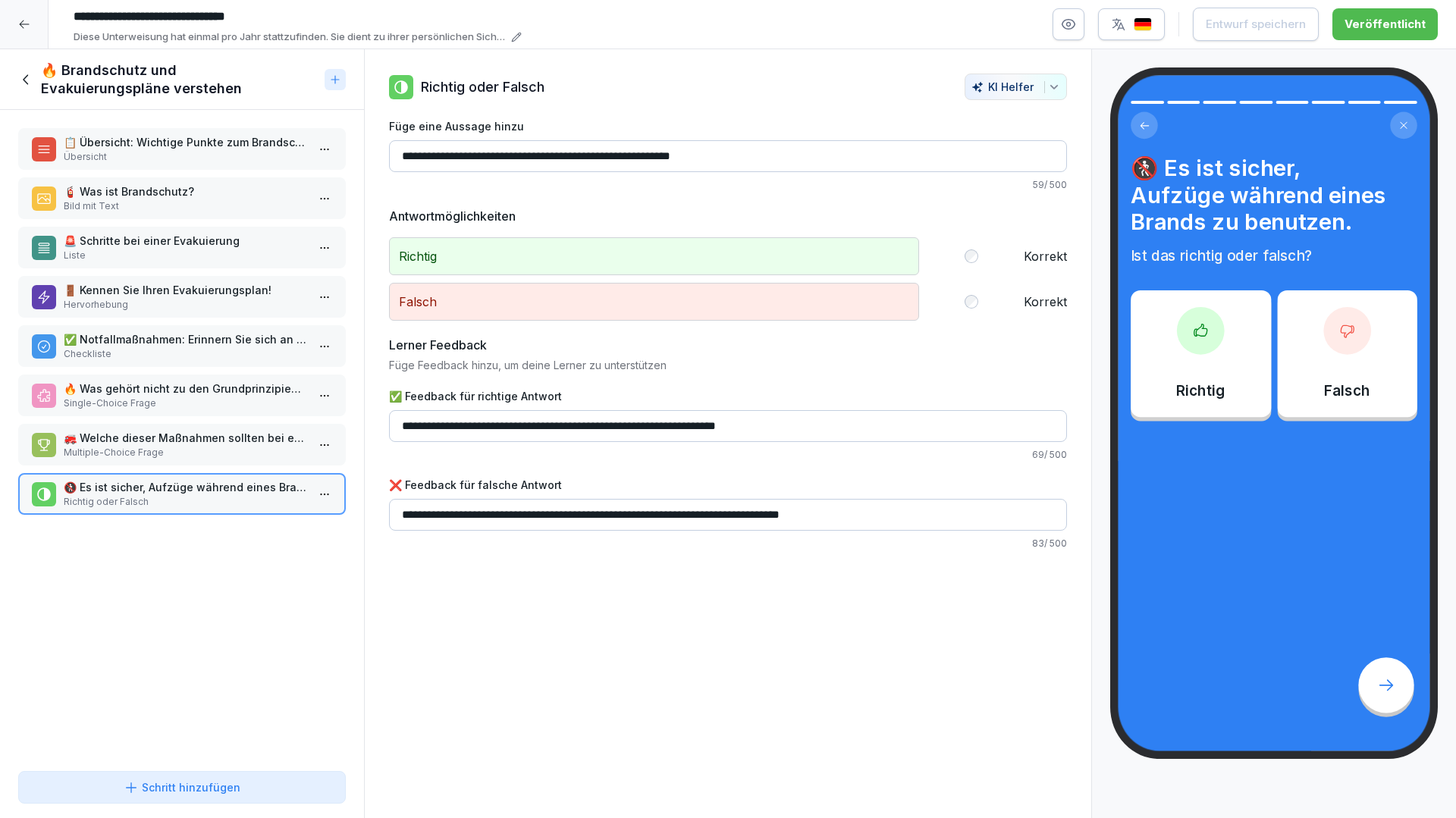
click at [241, 541] on div "📋 Übersicht: Wichtige Punkte zum Brandschutz Übersicht 🧯 Was ist Brandschutz? B…" at bounding box center [182, 437] width 364 height 655
click at [31, 76] on icon at bounding box center [27, 79] width 17 height 17
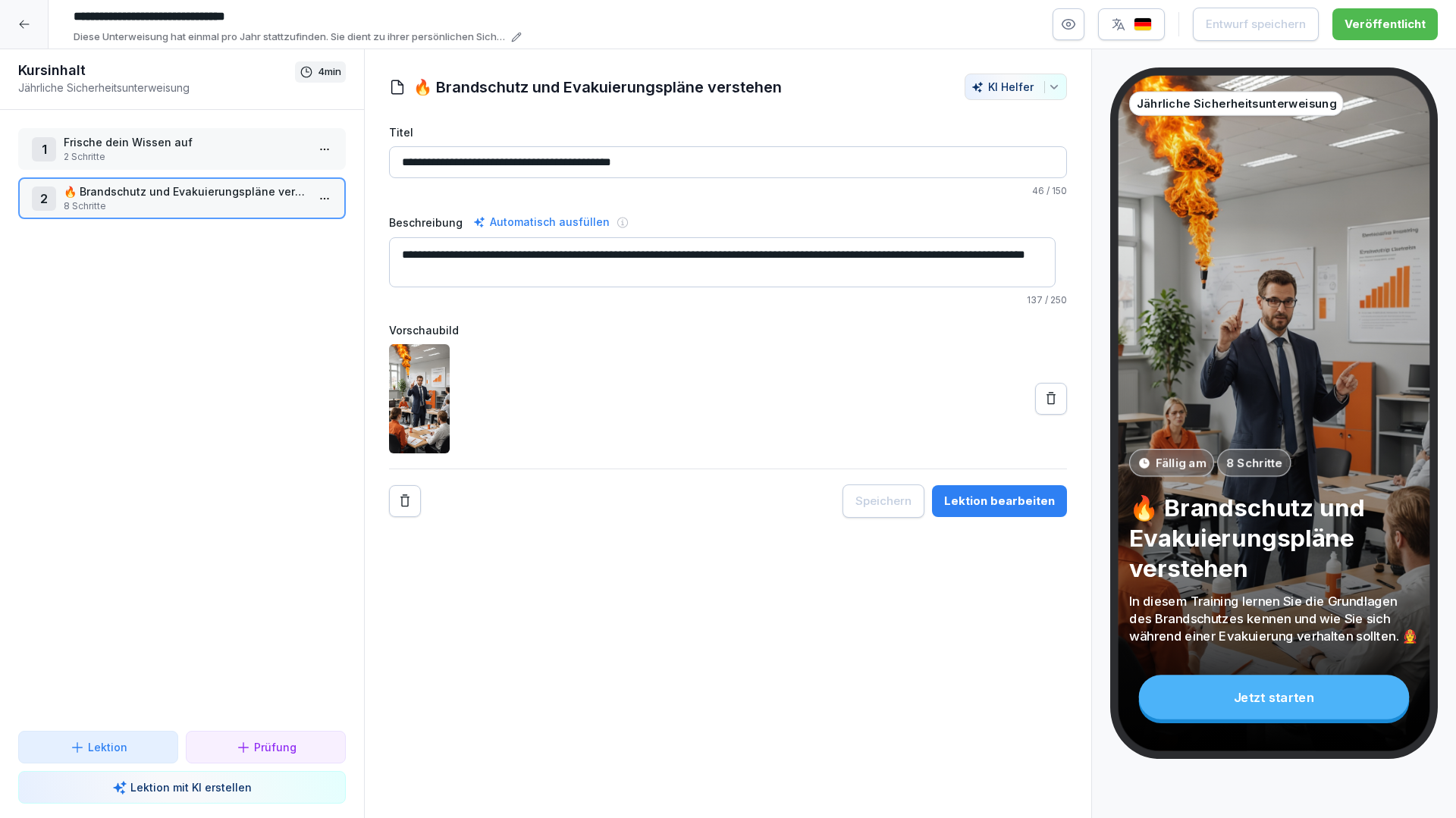
click at [146, 340] on div "1 Frische dein Wissen auf 2 Schritte 2 🔥 Brandschutz und Evakuierungspläne vers…" at bounding box center [182, 420] width 364 height 621
click at [203, 142] on p "Frische dein Wissen auf" at bounding box center [184, 142] width 242 height 16
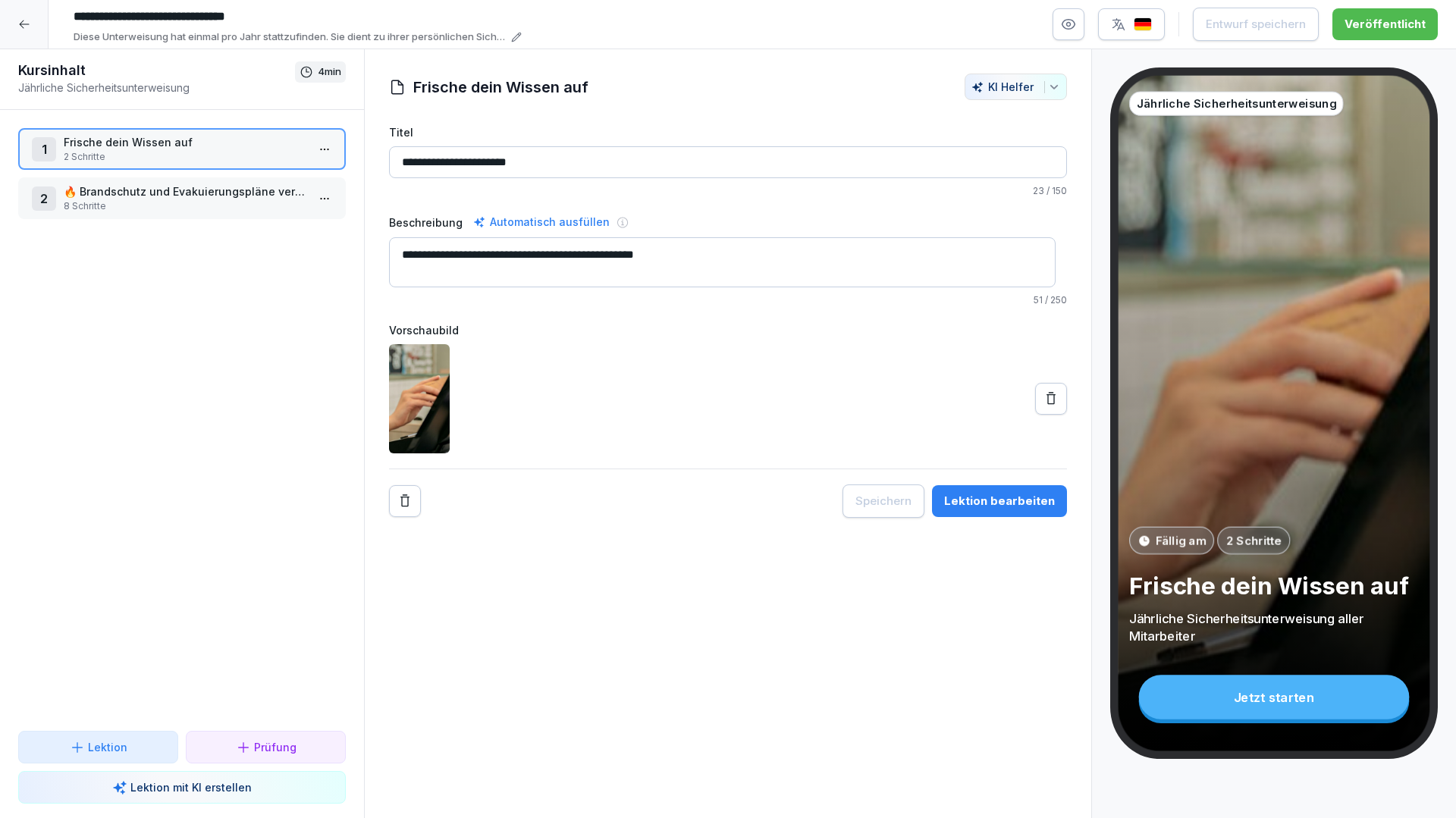
click at [152, 382] on div "1 Frische dein Wissen auf 2 Schritte 2 🔥 Brandschutz und Evakuierungspläne vers…" at bounding box center [182, 420] width 364 height 621
click at [994, 500] on div "Lektion bearbeiten" at bounding box center [999, 501] width 111 height 17
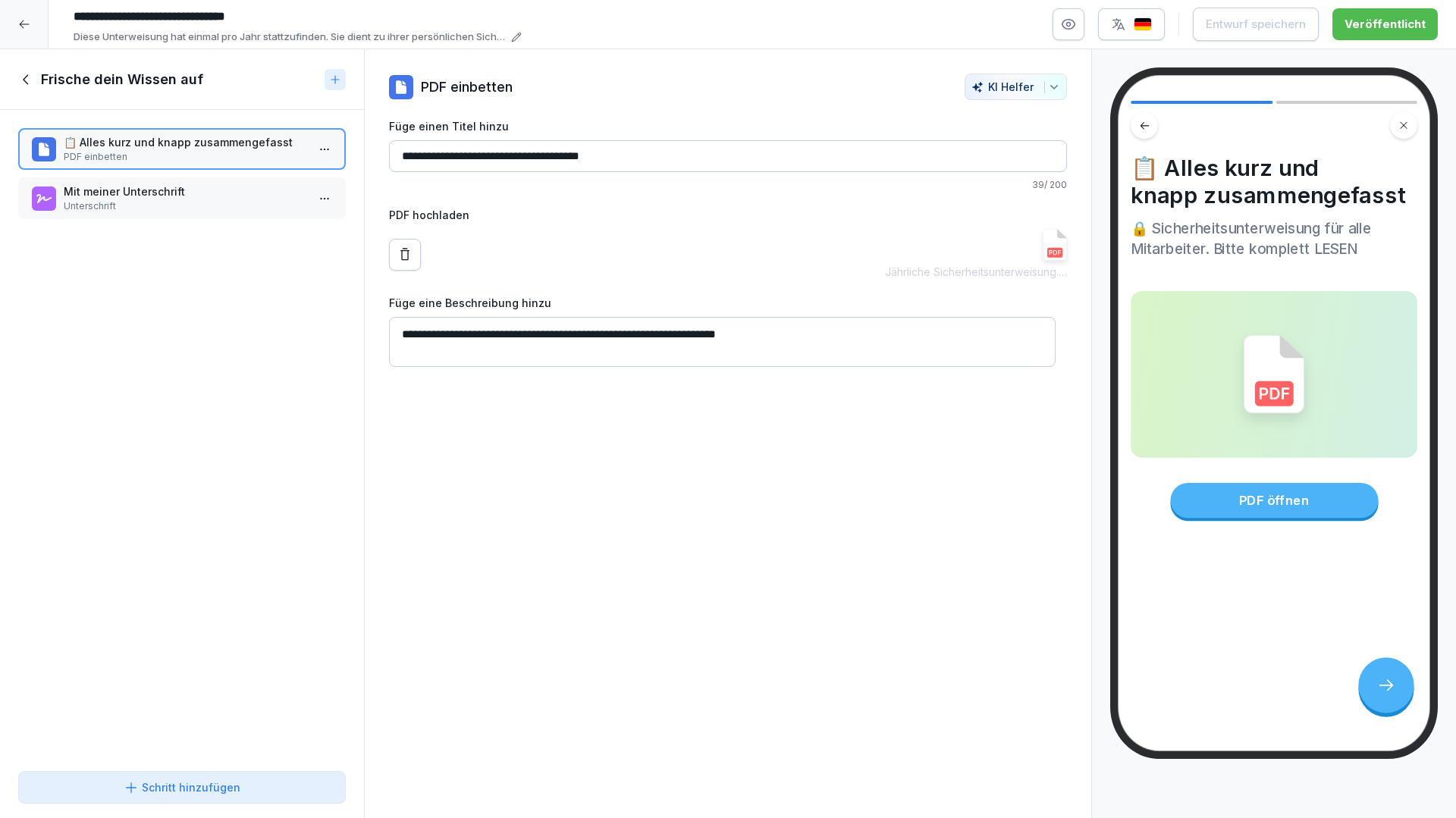
click at [1042, 250] on img at bounding box center [1054, 244] width 24 height 32
drag, startPoint x: 1054, startPoint y: 255, endPoint x: 960, endPoint y: 386, distance: 161.2
click at [960, 386] on div "**********" at bounding box center [728, 433] width 728 height 769
click at [716, 591] on div "**********" at bounding box center [728, 433] width 728 height 769
